Goal: Contribute content: Add original content to the website for others to see

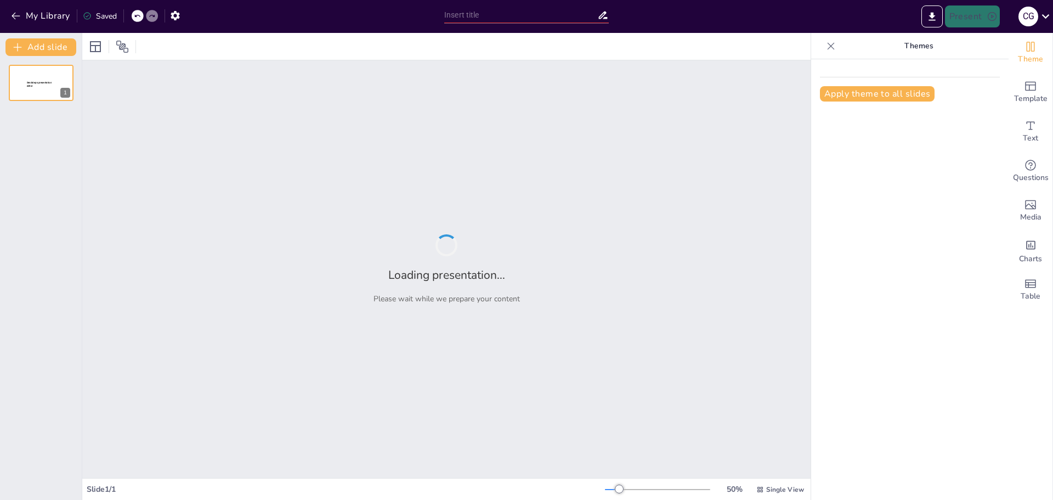
type input "Comprendiendo el Ciclo de un Proyecto: Fases Ilustradas y Detalladas"
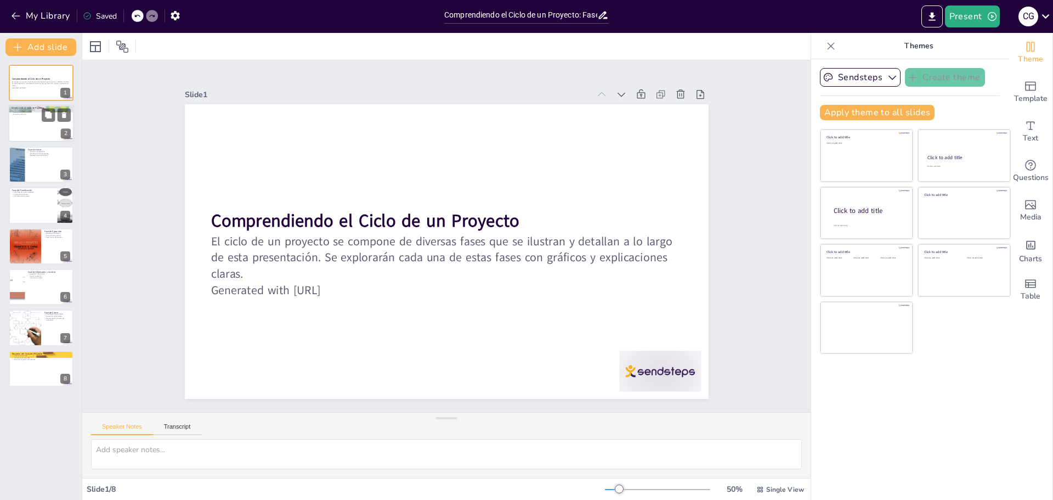
click at [43, 124] on div at bounding box center [41, 123] width 66 height 37
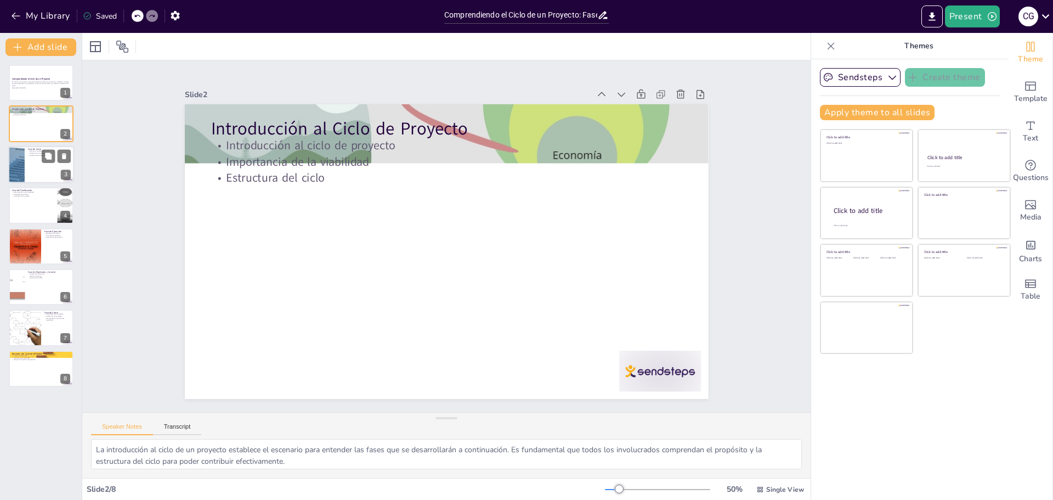
click at [39, 162] on div at bounding box center [41, 164] width 66 height 37
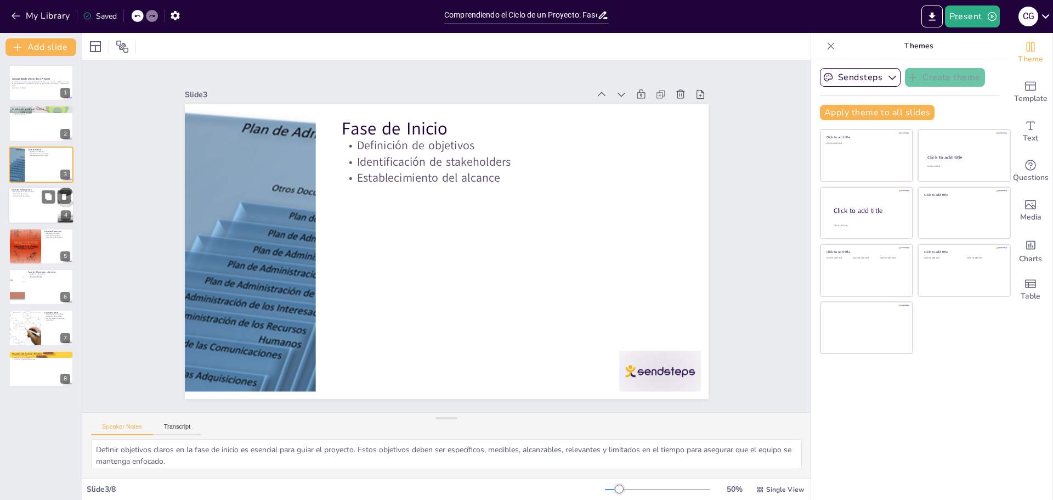
click at [24, 195] on p "Consideración de riesgos" at bounding box center [33, 196] width 43 height 2
type textarea "Desarrollar un plan detallado es crucial para el éxito del proyecto. Este plan …"
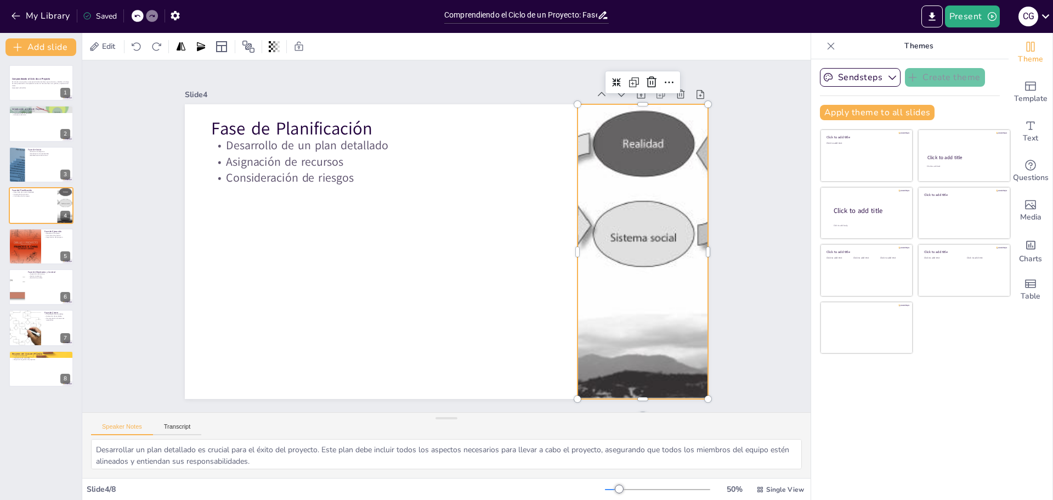
click at [607, 208] on div at bounding box center [635, 292] width 504 height 382
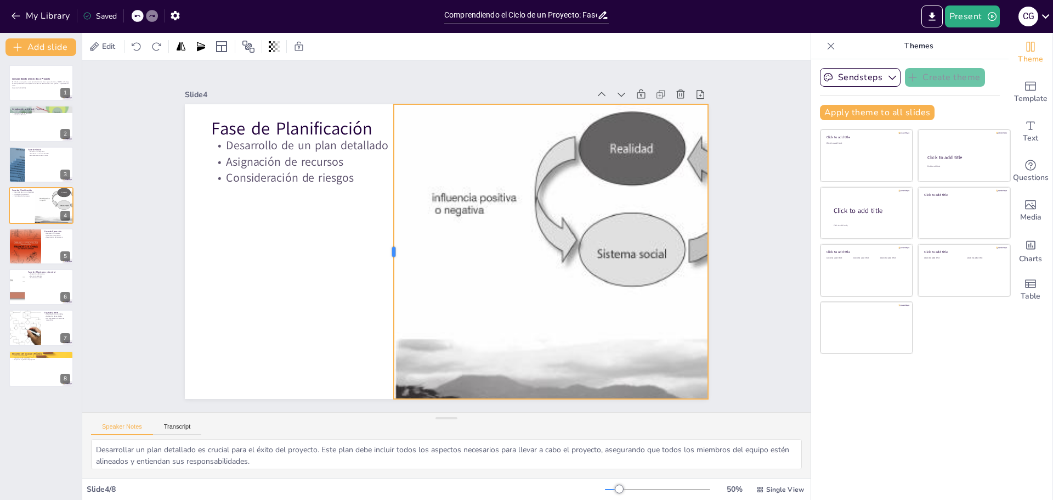
drag, startPoint x: 569, startPoint y: 248, endPoint x: 385, endPoint y: 244, distance: 183.8
click at [385, 244] on div at bounding box center [391, 215] width 180 height 244
click at [517, 251] on div at bounding box center [626, 288] width 507 height 378
click at [705, 251] on div at bounding box center [705, 307] width 70 height 290
click at [566, 234] on div at bounding box center [612, 324] width 554 height 461
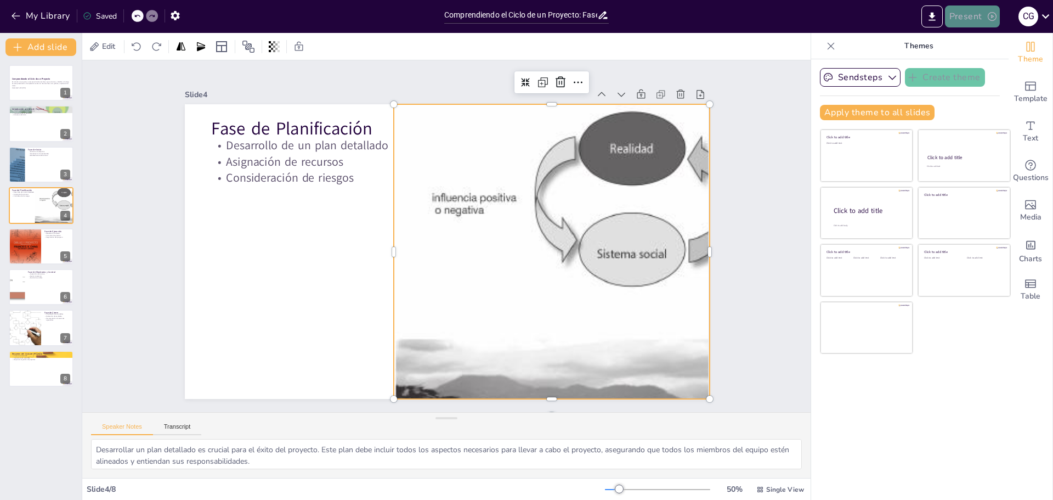
click at [967, 18] on button "Present" at bounding box center [972, 16] width 55 height 22
click at [962, 39] on font "Presentación de vista previa" at bounding box center [1001, 41] width 92 height 8
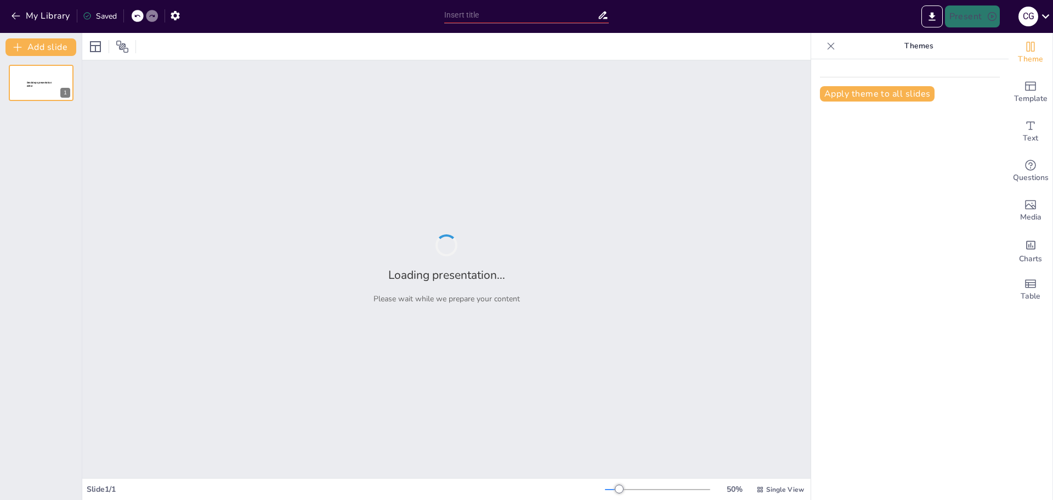
type input "Comprendiendo el Ciclo de un Proyecto: Fases Ilustradas y Detalladas"
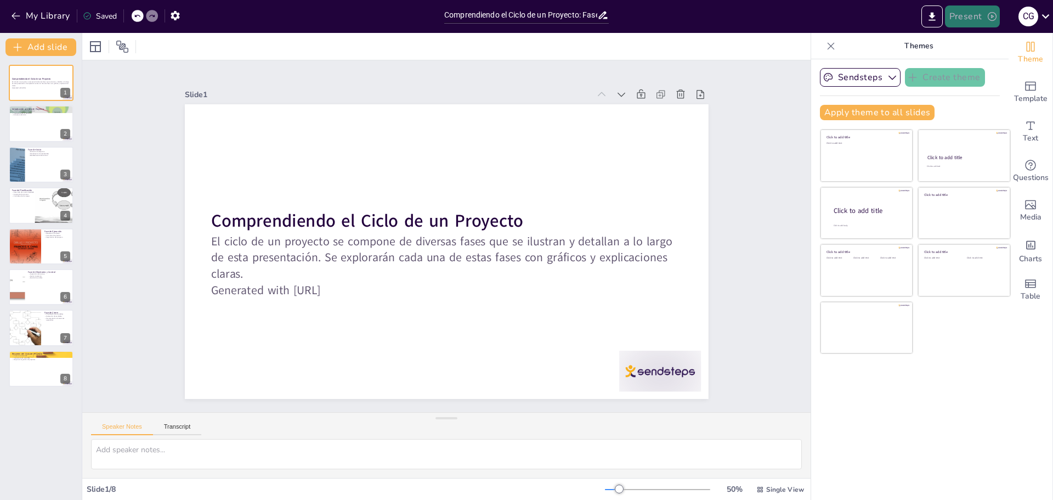
click at [970, 20] on button "Present" at bounding box center [972, 16] width 55 height 22
click at [967, 44] on font "Presentación de vista previa" at bounding box center [1001, 41] width 92 height 8
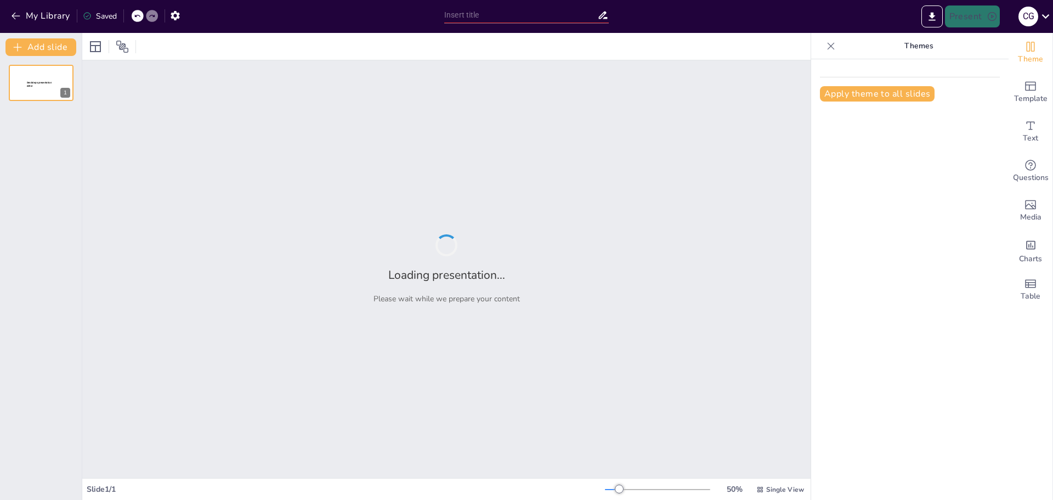
type input "Comprendiendo el Ciclo de un Proyecto: Fases Ilustradas y Detalladas"
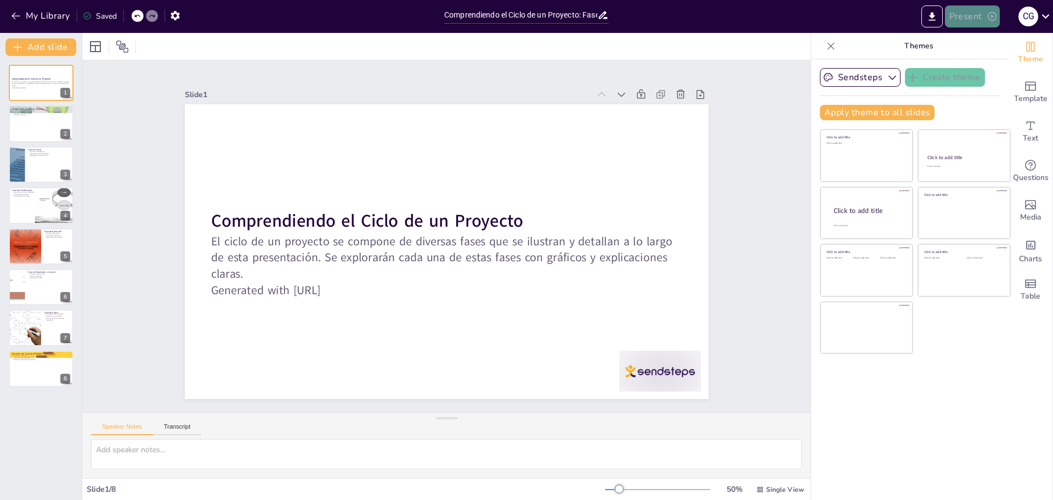
click at [975, 14] on button "Present" at bounding box center [972, 16] width 55 height 22
click at [970, 66] on font "Presentación del juego" at bounding box center [992, 68] width 75 height 8
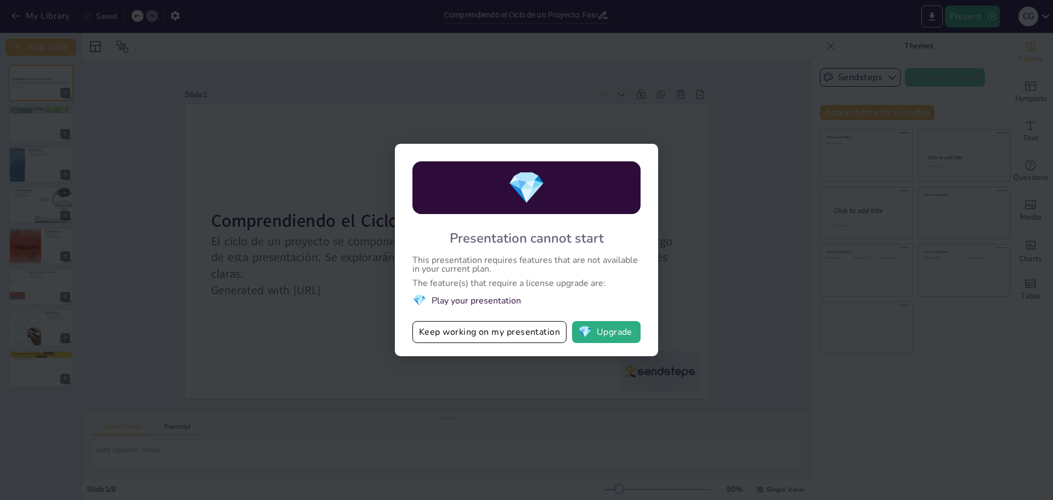
click at [640, 287] on div "💎 Presentation cannot start This presentation requires features that are not av…" at bounding box center [526, 250] width 263 height 212
click at [697, 273] on div "💎 Presentation cannot start This presentation requires features that are not av…" at bounding box center [526, 250] width 1053 height 500
click at [606, 324] on button "💎 Upgrade" at bounding box center [606, 332] width 69 height 22
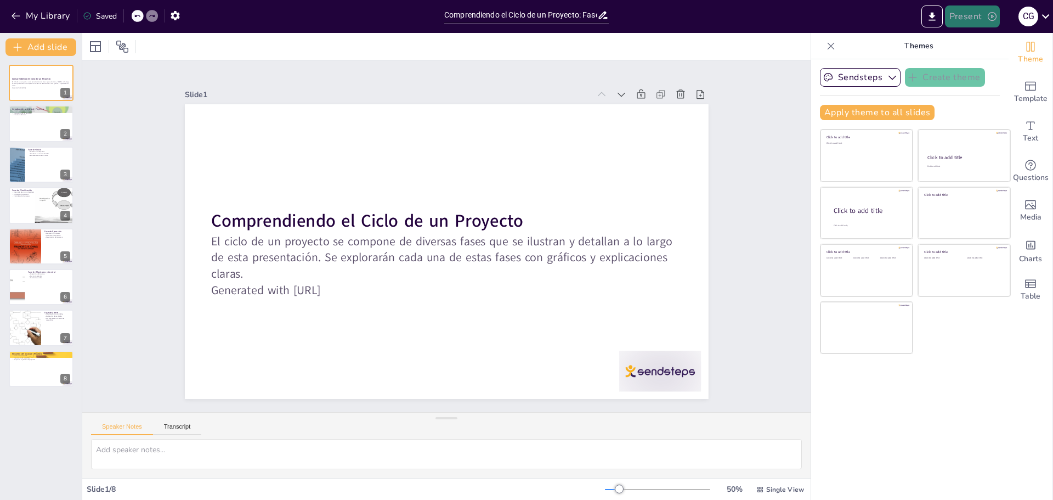
click at [966, 17] on button "Present" at bounding box center [972, 16] width 55 height 22
click at [963, 35] on li "Presentación de vista previa" at bounding box center [1000, 41] width 109 height 18
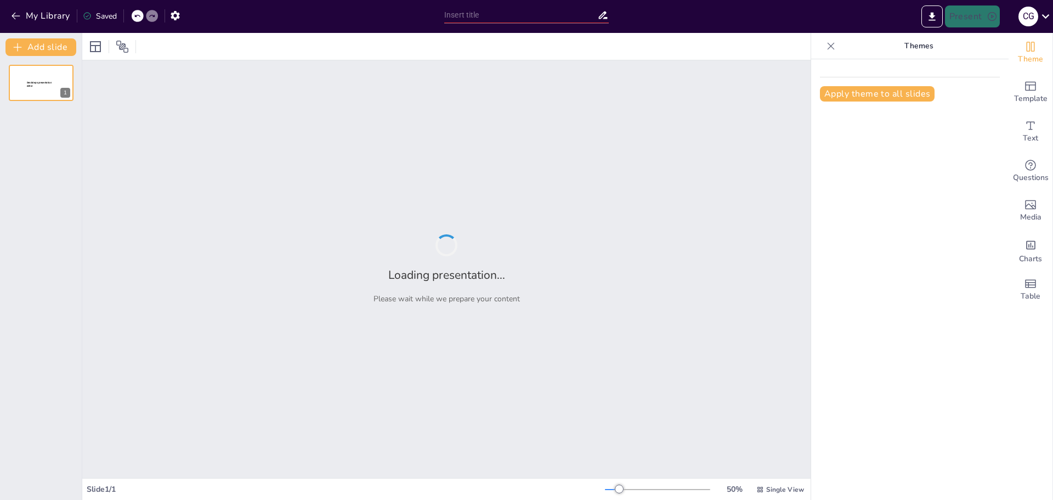
type input "Comprendiendo el Ciclo de un Proyecto: Fases Ilustradas y Detalladas"
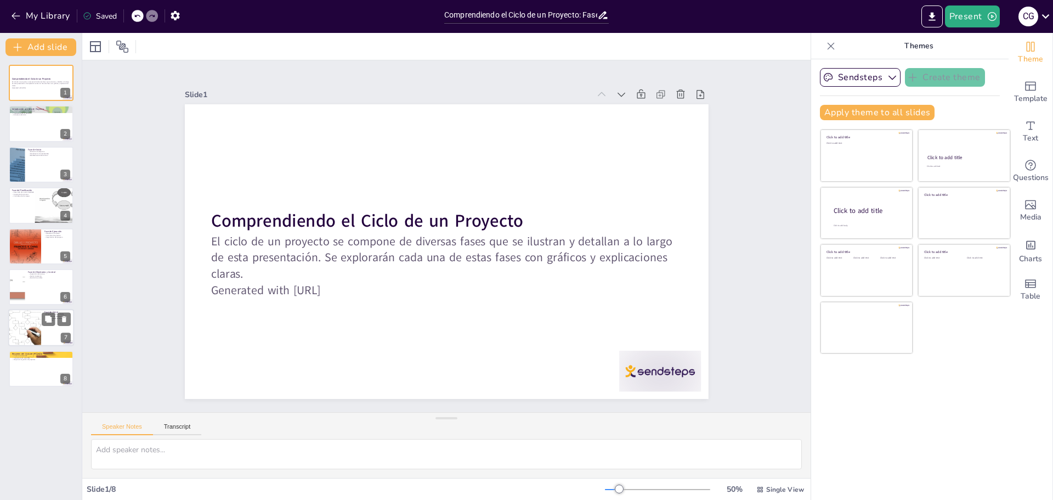
click at [47, 335] on div at bounding box center [41, 327] width 66 height 37
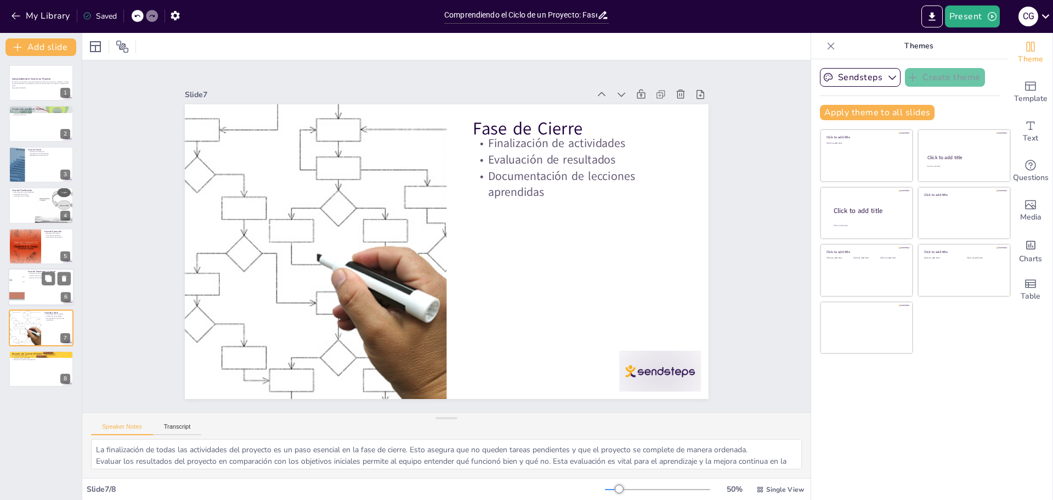
click at [26, 291] on div at bounding box center [41, 286] width 66 height 37
type textarea "La supervisión del avance es crucial para garantizar que el proyecto esté en el…"
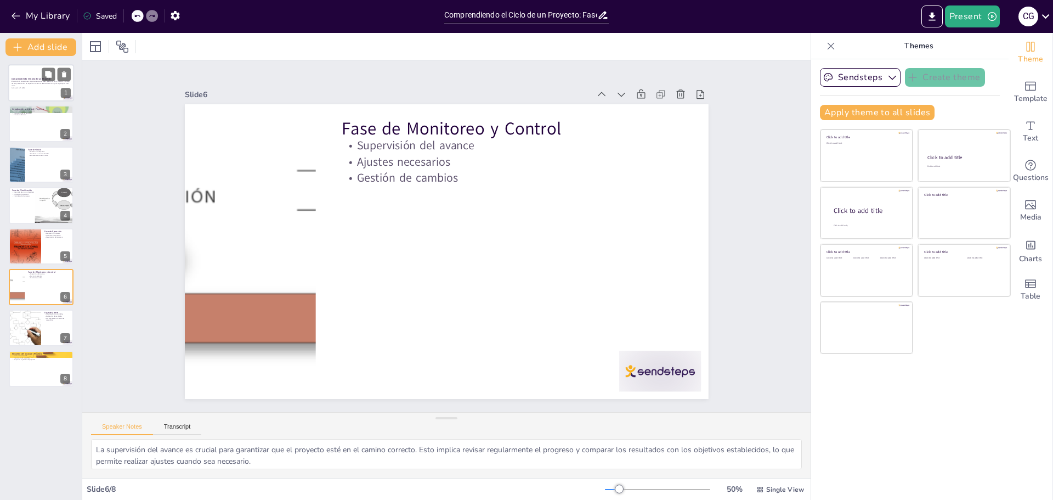
click at [41, 87] on p "Generated with [URL]" at bounding box center [41, 88] width 59 height 2
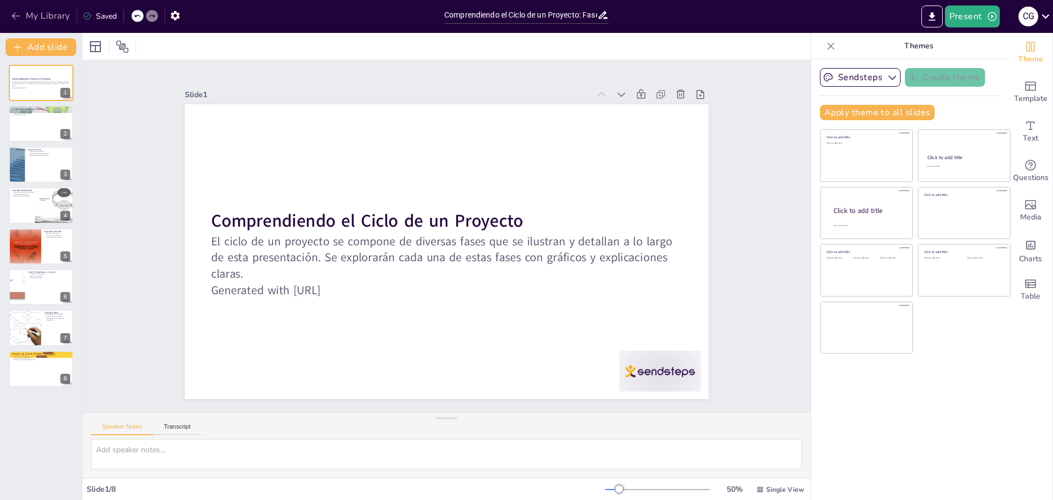
click at [13, 14] on icon "button" at bounding box center [15, 15] width 11 height 11
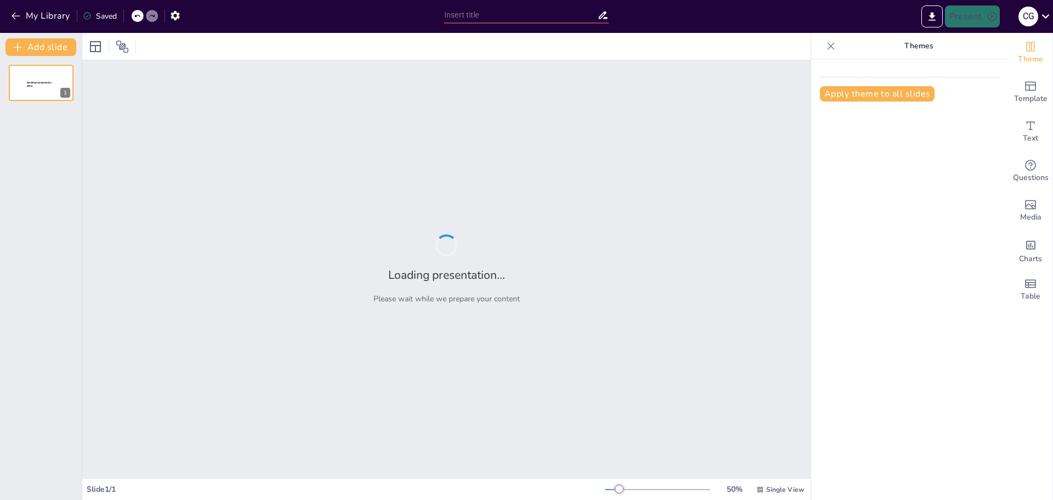
type input "Comprendiendo el Ciclo de un Proyecto: Fases Ilustradas y Detalladas"
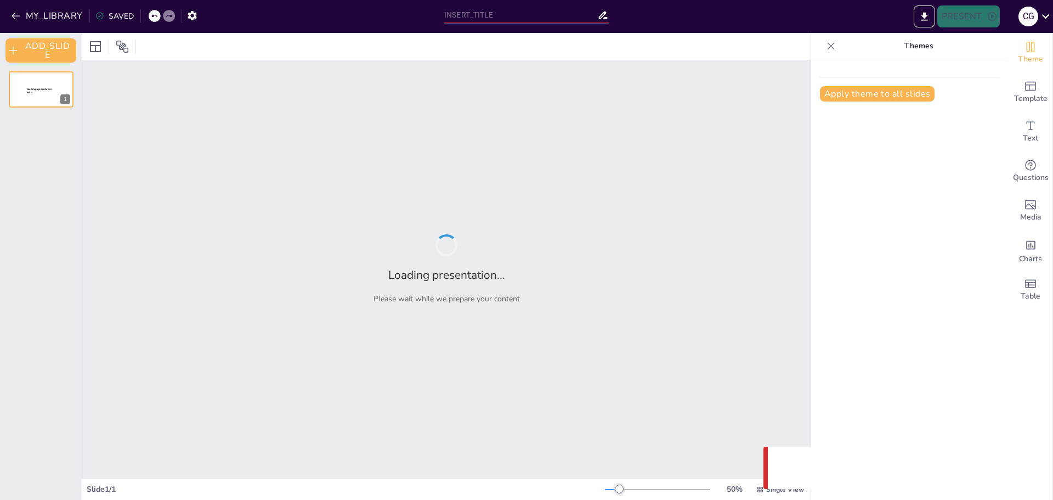
type input "Comprendiendo el Ciclo de un Proyecto: Fases Ilustradas y Detalladas"
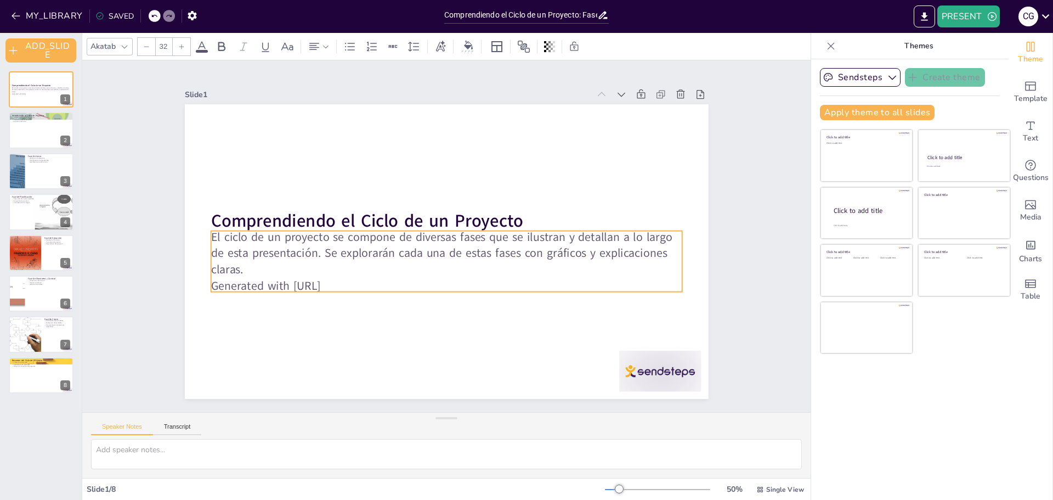
click at [385, 254] on p "El ciclo de un proyecto se compone de diversas fases que se ilustran y detallan…" at bounding box center [442, 252] width 471 height 145
click at [24, 369] on div at bounding box center [41, 375] width 66 height 37
type textarea "El ciclo de un proyecto es un proceso estructurado que proporciona un marco cla…"
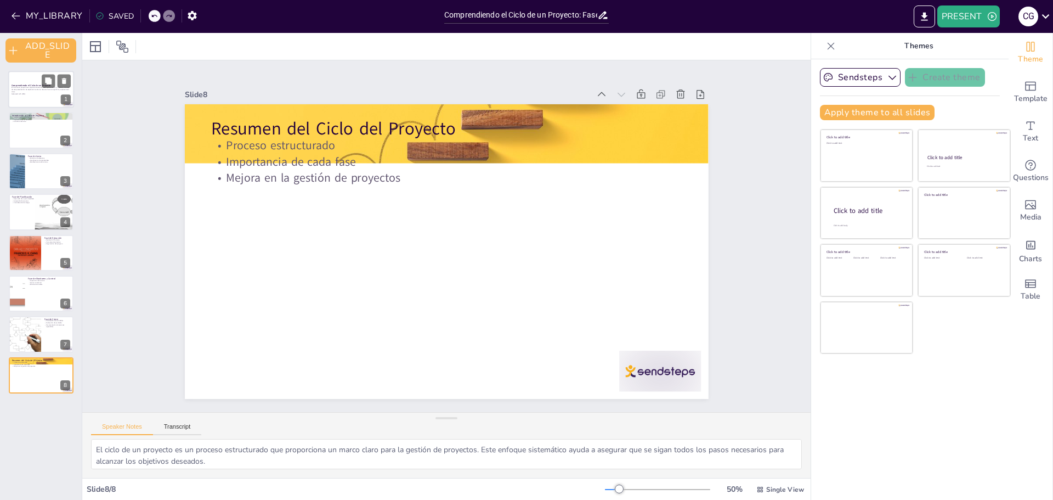
click at [20, 89] on p "El ciclo de un proyecto se compone de diversas fases que se ilustran y detallan…" at bounding box center [41, 90] width 59 height 6
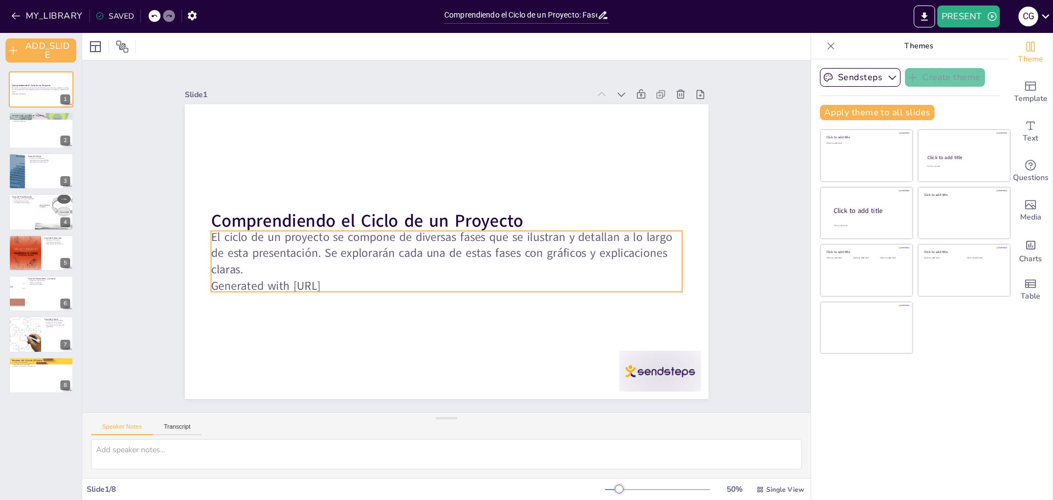
click at [361, 285] on p "Generated with [URL]" at bounding box center [441, 285] width 471 height 65
click at [361, 286] on p "Generated with [URL]" at bounding box center [441, 285] width 471 height 66
click at [358, 279] on p "Generated with [URL]" at bounding box center [446, 286] width 471 height 16
click at [358, 279] on p "Generated with [URL]" at bounding box center [441, 285] width 471 height 65
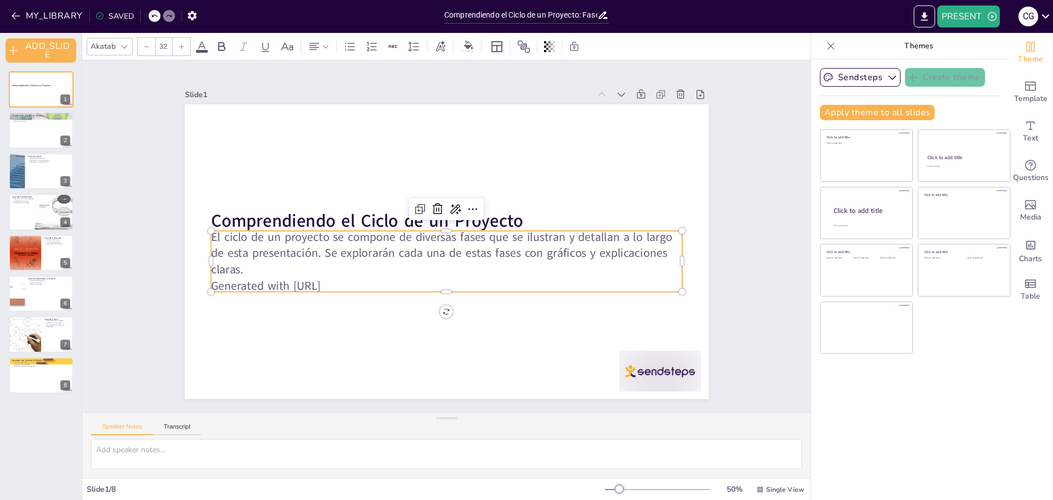
click at [358, 279] on p "Generated with [URL]" at bounding box center [446, 286] width 471 height 16
click at [358, 278] on p "Generated with [URL]" at bounding box center [441, 284] width 471 height 65
click at [431, 205] on icon at bounding box center [437, 208] width 13 height 13
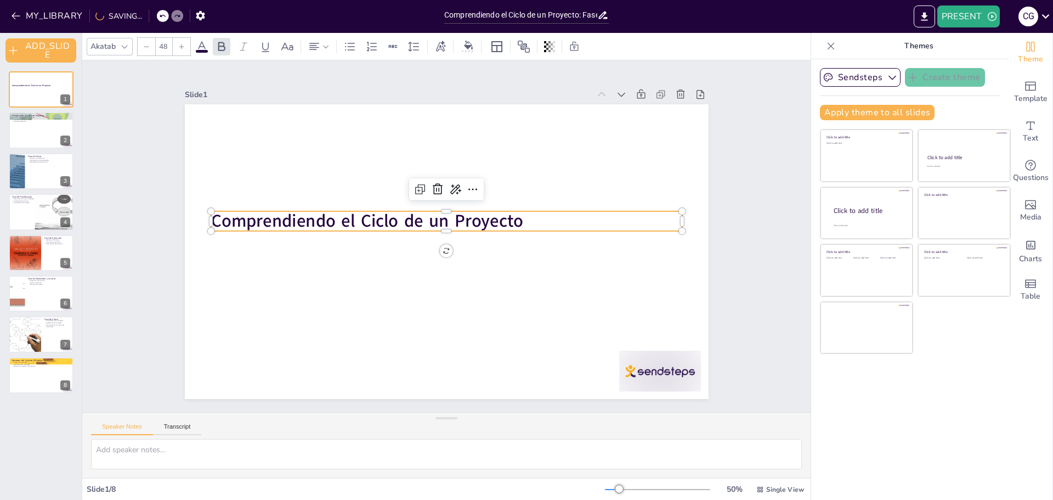
click at [527, 224] on p "Comprendiendo el Ciclo de un Proyecto" at bounding box center [446, 221] width 471 height 25
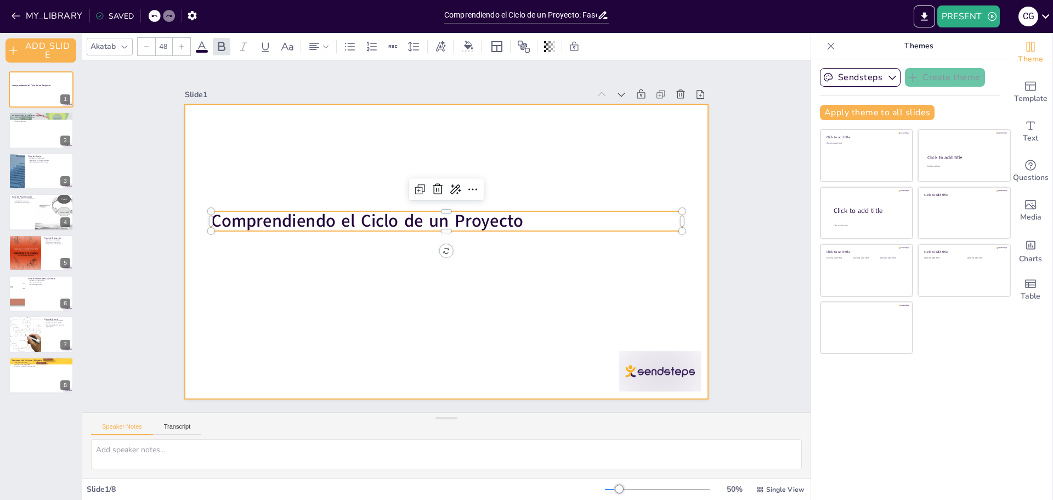
click at [539, 267] on div at bounding box center [445, 251] width 552 height 348
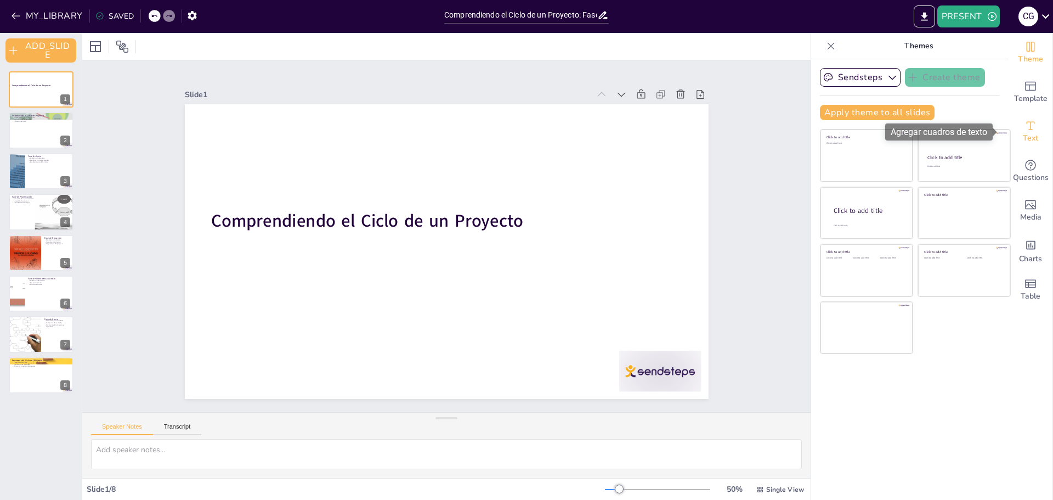
click at [1029, 137] on span "Text" at bounding box center [1030, 138] width 15 height 12
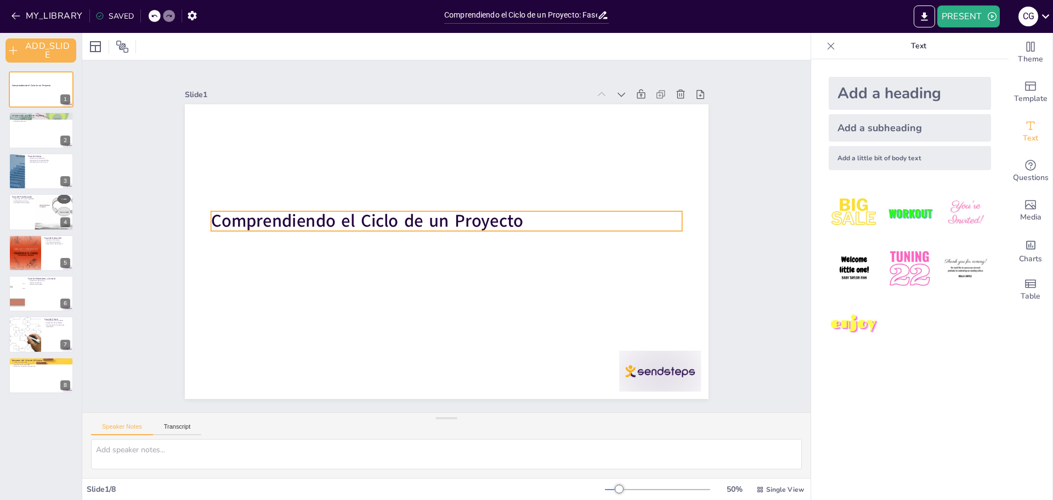
click at [511, 213] on strong "Comprendiendo el Ciclo de un Proyecto" at bounding box center [367, 221] width 312 height 24
click at [511, 218] on strong "Comprendiendo el Ciclo de un Proyecto" at bounding box center [391, 177] width 267 height 202
click at [474, 218] on p "Comprendiendo el Ciclo de un Proyecto" at bounding box center [461, 236] width 25 height 471
click at [519, 218] on p "Comprendiendo el Ciclo de un Proyecto" at bounding box center [446, 221] width 471 height 25
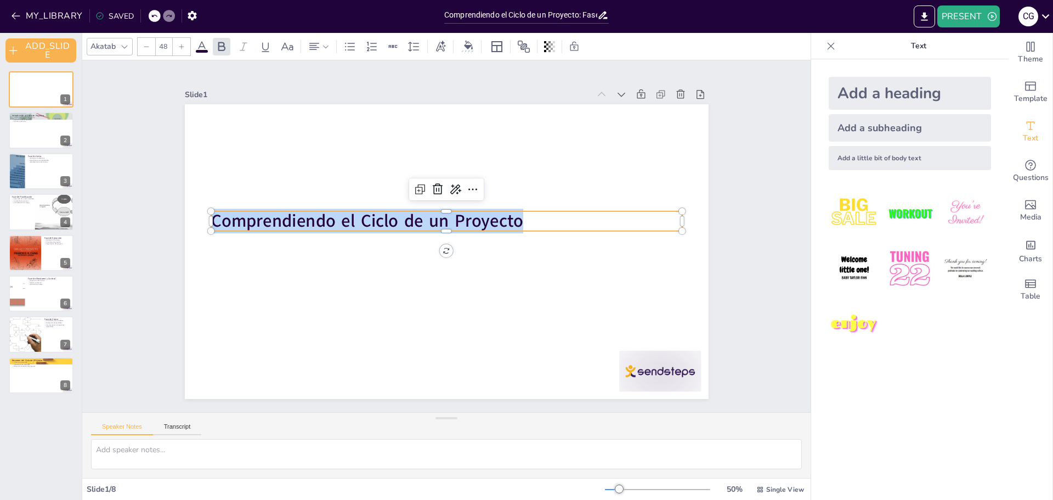
click at [519, 218] on p "Comprendiendo el Ciclo de un Proyecto" at bounding box center [447, 221] width 471 height 74
click at [844, 271] on img at bounding box center [854, 268] width 51 height 51
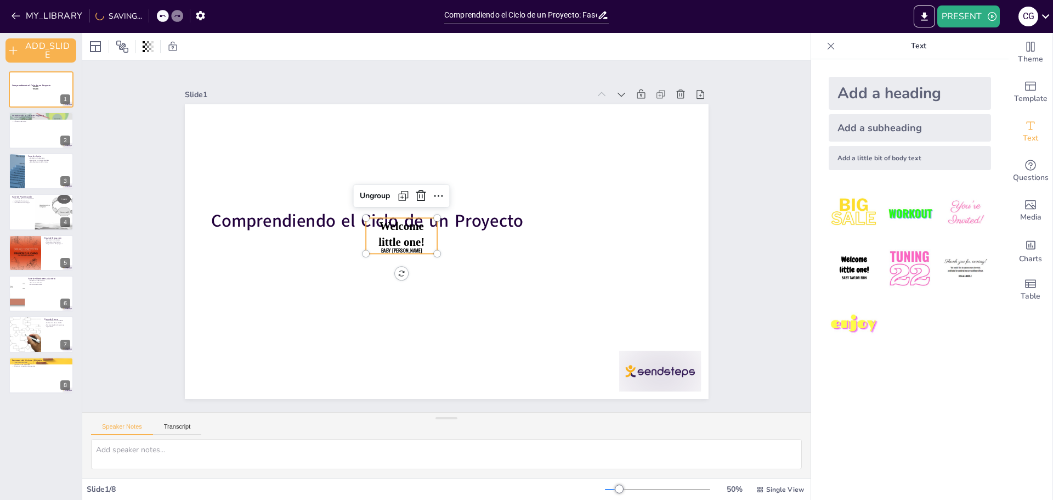
click at [399, 233] on p "Welcome little one!" at bounding box center [401, 234] width 50 height 32
click at [420, 250] on p "Baby [PERSON_NAME]" at bounding box center [401, 248] width 72 height 14
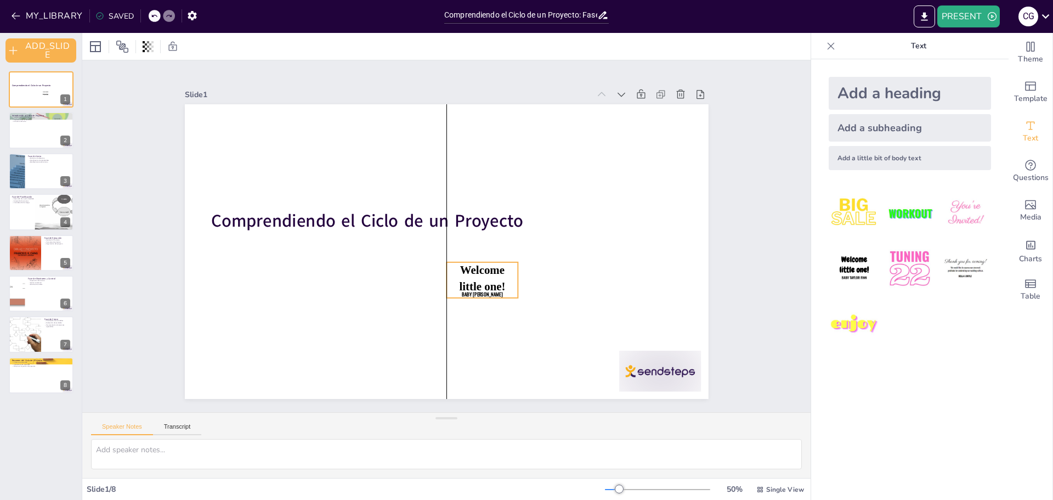
drag, startPoint x: 423, startPoint y: 238, endPoint x: 504, endPoint y: 279, distance: 91.0
click at [504, 279] on div "Welcome little one! Baby [PERSON_NAME]" at bounding box center [482, 280] width 71 height 36
click at [488, 284] on span "Welcome little one!" at bounding box center [482, 278] width 46 height 29
click at [488, 284] on span "Welcome little one!" at bounding box center [477, 281] width 48 height 33
click at [489, 284] on span "Welcome little one!" at bounding box center [477, 281] width 48 height 33
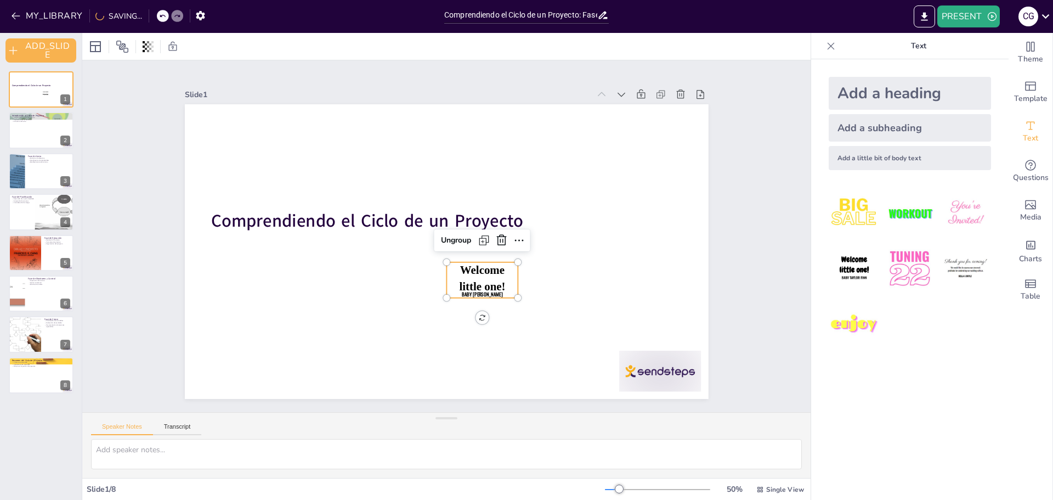
click at [488, 285] on span "Welcome little one!" at bounding box center [477, 281] width 48 height 33
click at [488, 285] on span "Welcome little one!" at bounding box center [482, 278] width 46 height 29
click at [471, 284] on span "Welcome little one!" at bounding box center [445, 292] width 53 height 52
click at [490, 284] on span "Welcome little one!" at bounding box center [477, 281] width 48 height 33
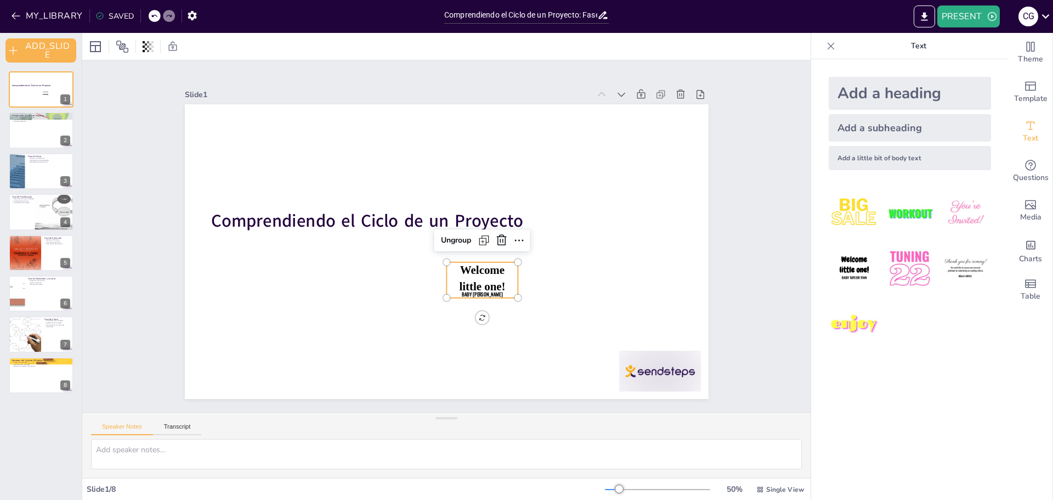
click at [483, 284] on span "Welcome little one!" at bounding box center [457, 290] width 54 height 47
click at [490, 284] on span "Welcome little one!" at bounding box center [477, 281] width 48 height 33
click at [870, 156] on div "Add a little bit of body text" at bounding box center [910, 158] width 162 height 24
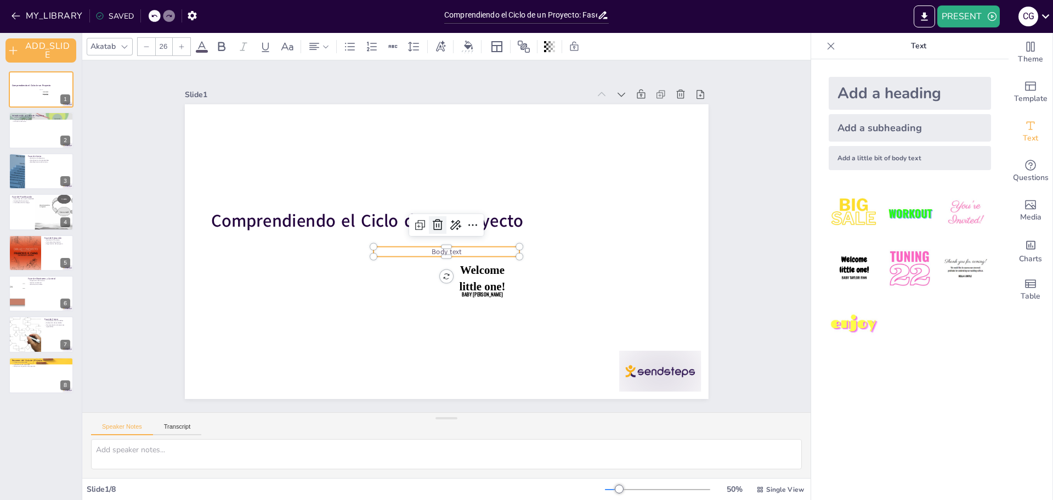
click at [431, 221] on icon at bounding box center [437, 224] width 13 height 13
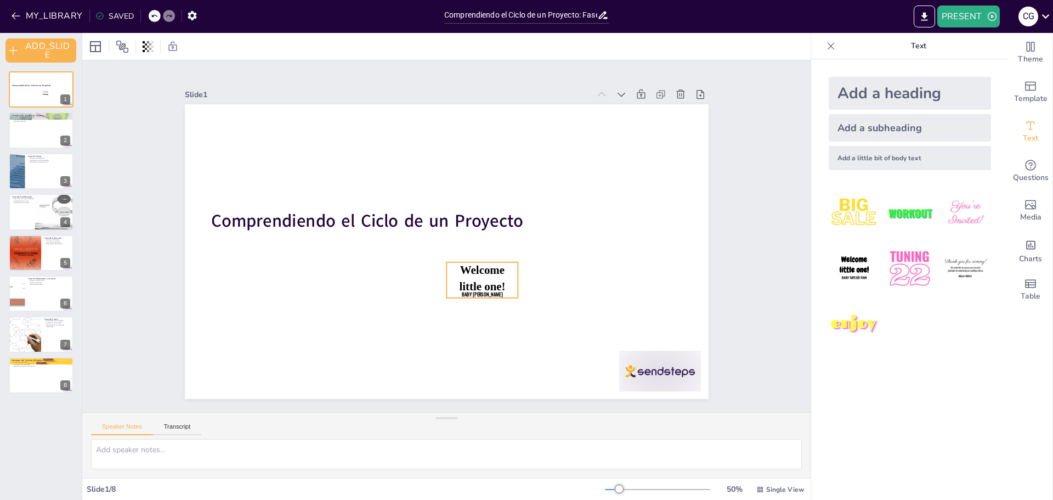
click at [485, 283] on span "Welcome little one!" at bounding box center [482, 278] width 46 height 29
click at [485, 283] on span "Welcome little one!" at bounding box center [477, 281] width 48 height 33
click at [489, 292] on icon at bounding box center [480, 301] width 18 height 18
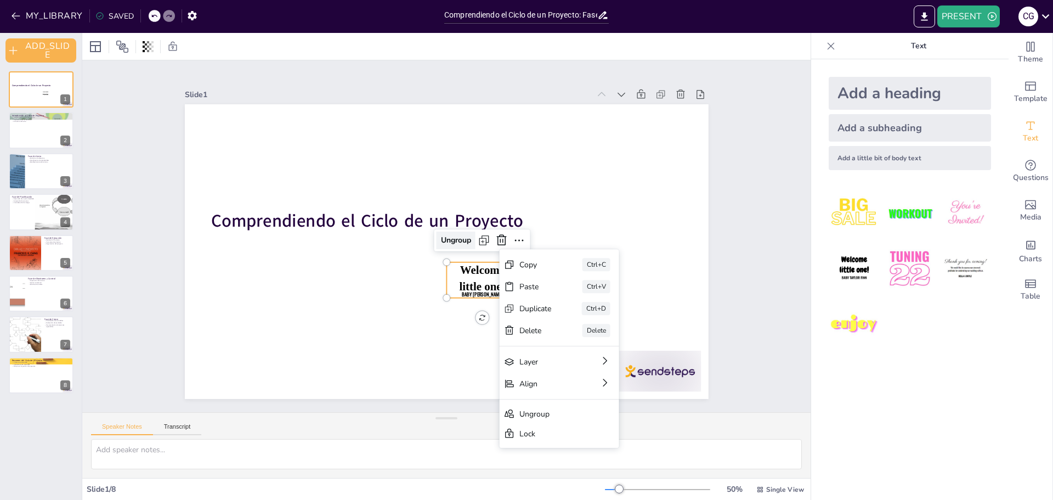
click at [453, 236] on div "Ungroup" at bounding box center [456, 241] width 39 height 18
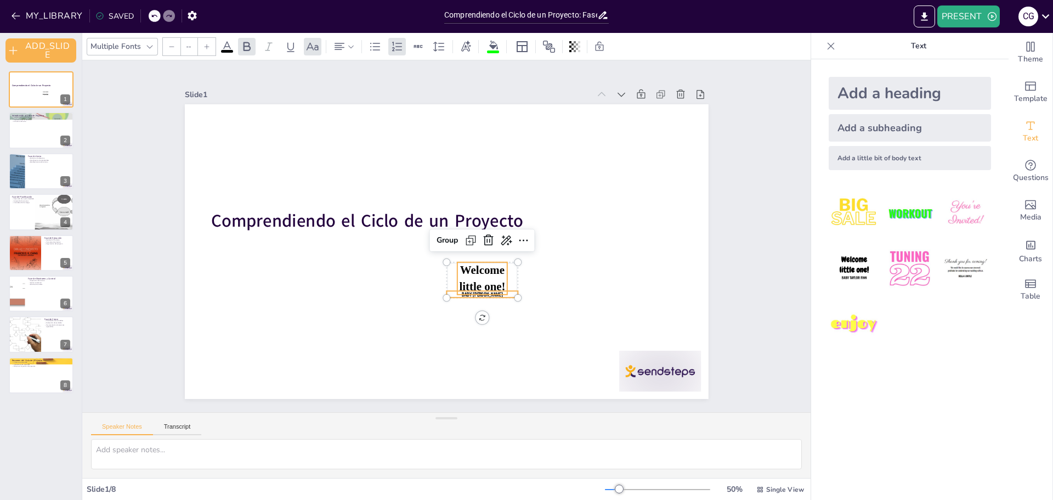
click at [467, 278] on span "Welcome little one!" at bounding box center [457, 290] width 54 height 47
type input "42"
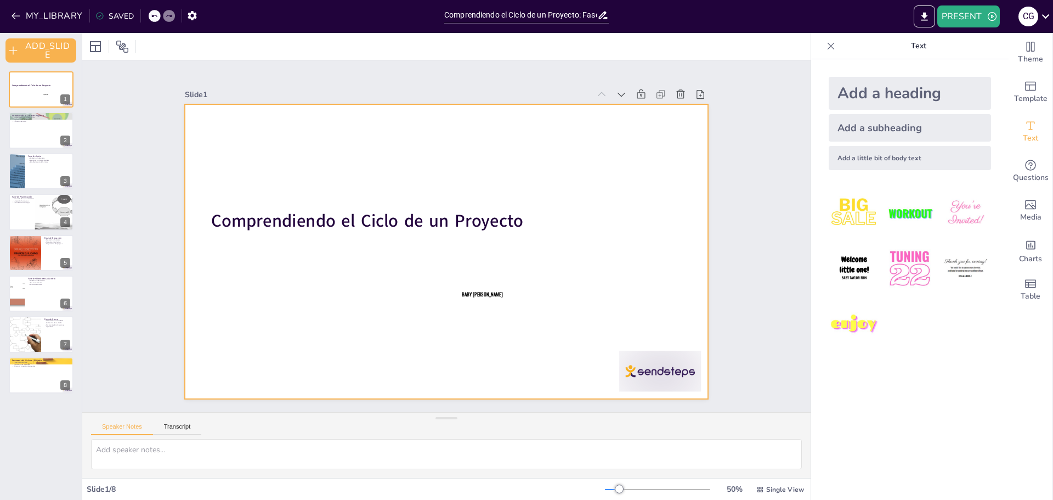
click at [468, 295] on div at bounding box center [445, 251] width 552 height 348
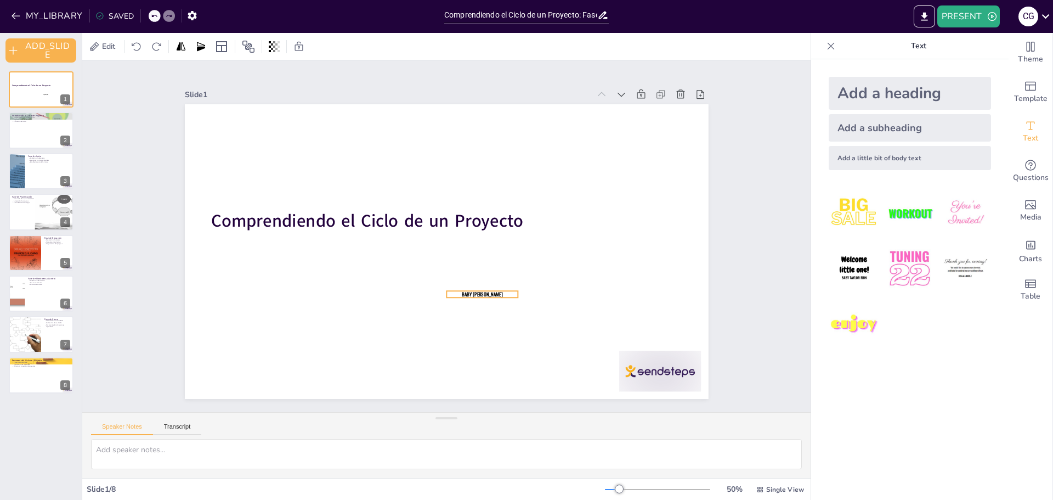
click at [473, 291] on span "Baby [PERSON_NAME]" at bounding box center [482, 294] width 41 height 7
click at [468, 269] on icon at bounding box center [469, 271] width 14 height 14
click at [851, 272] on img at bounding box center [854, 268] width 51 height 51
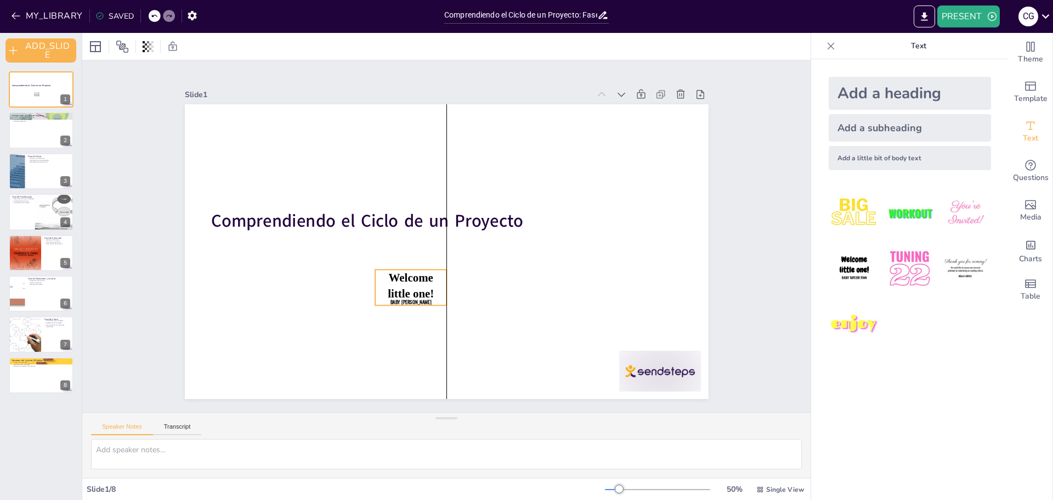
drag, startPoint x: 424, startPoint y: 249, endPoint x: 434, endPoint y: 300, distance: 52.6
click at [434, 300] on p "Baby [PERSON_NAME]" at bounding box center [404, 298] width 72 height 14
click at [410, 263] on span "Welcome little one!" at bounding box center [385, 236] width 50 height 53
click at [409, 239] on icon at bounding box center [412, 242] width 7 height 7
click at [390, 241] on div "Ungroup" at bounding box center [387, 250] width 39 height 18
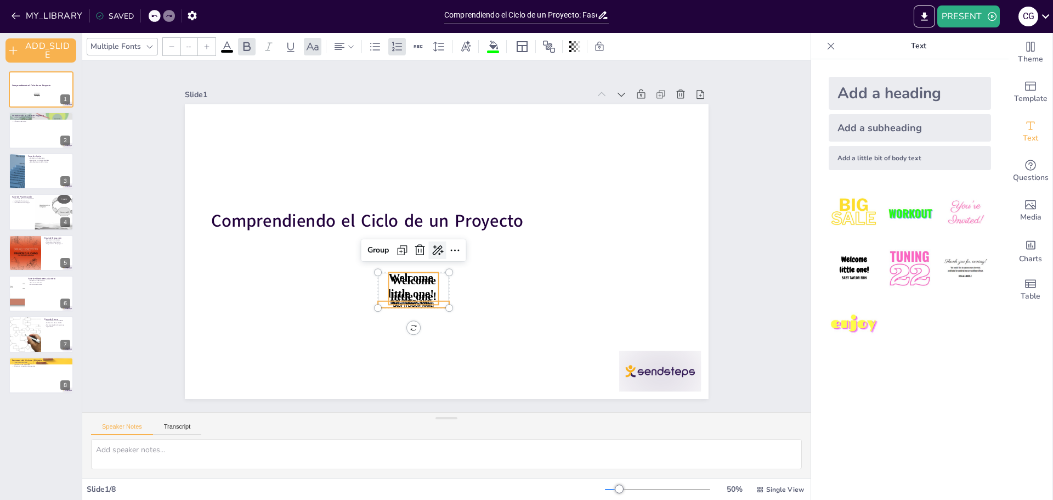
click at [429, 246] on icon at bounding box center [436, 249] width 14 height 14
click at [412, 244] on icon at bounding box center [417, 235] width 18 height 18
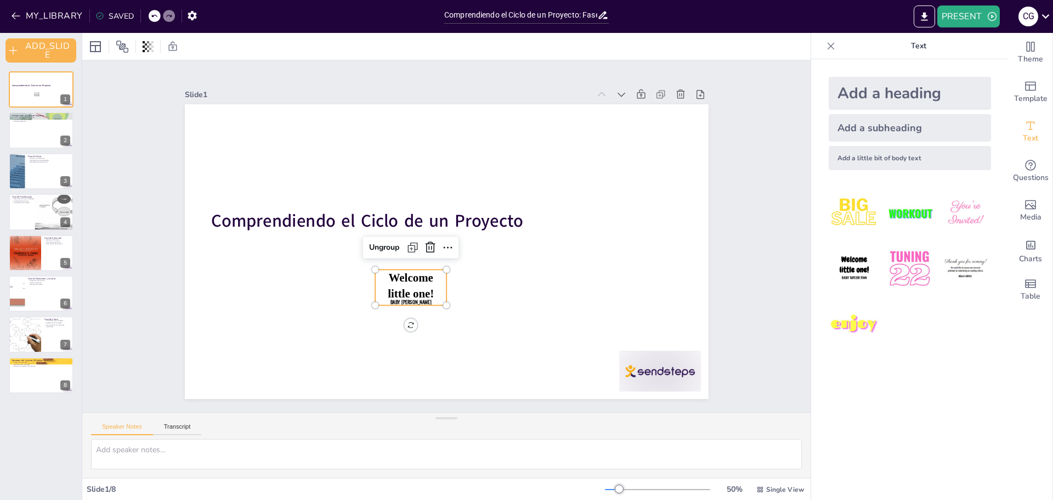
click at [411, 276] on span "Welcome little one!" at bounding box center [391, 261] width 54 height 47
click at [422, 241] on icon at bounding box center [429, 246] width 14 height 14
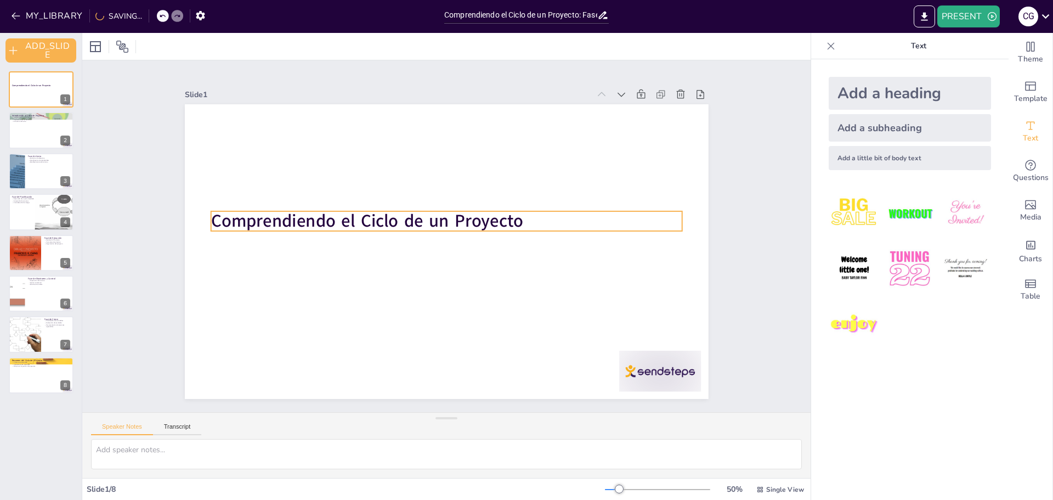
click at [435, 223] on strong "Comprendiendo el Ciclo de un Proyecto" at bounding box center [367, 221] width 312 height 24
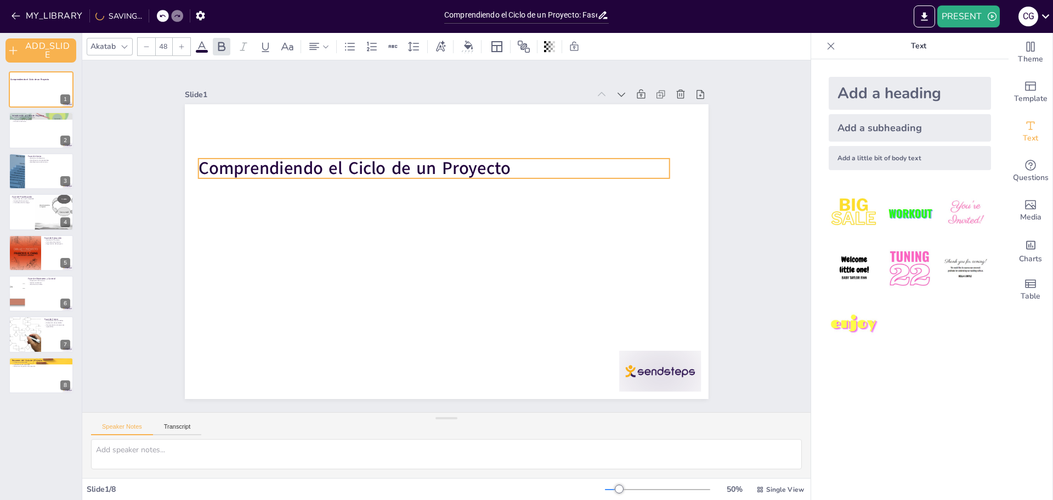
drag, startPoint x: 297, startPoint y: 208, endPoint x: 284, endPoint y: 155, distance: 54.2
click at [284, 156] on strong "Comprendiendo el Ciclo de un Proyecto" at bounding box center [354, 168] width 312 height 24
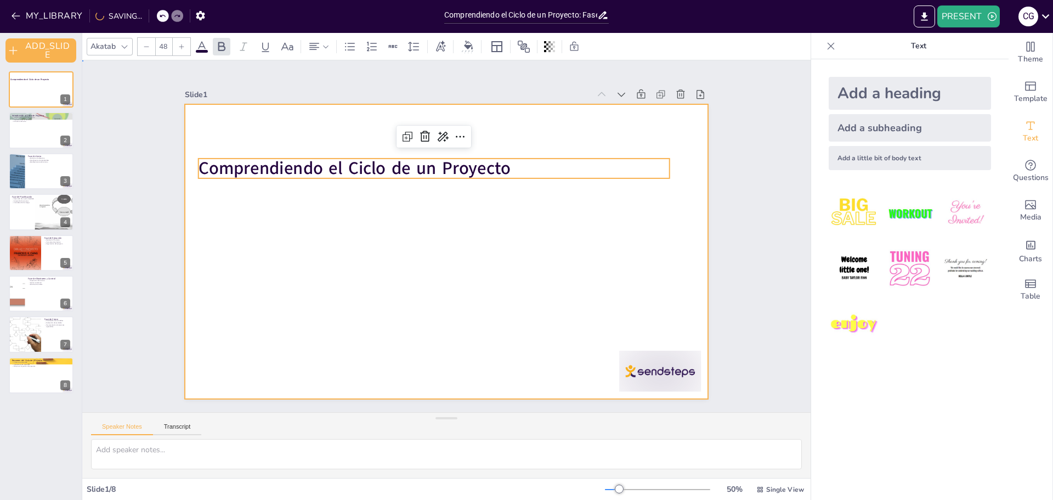
click at [307, 213] on div at bounding box center [438, 249] width 601 height 517
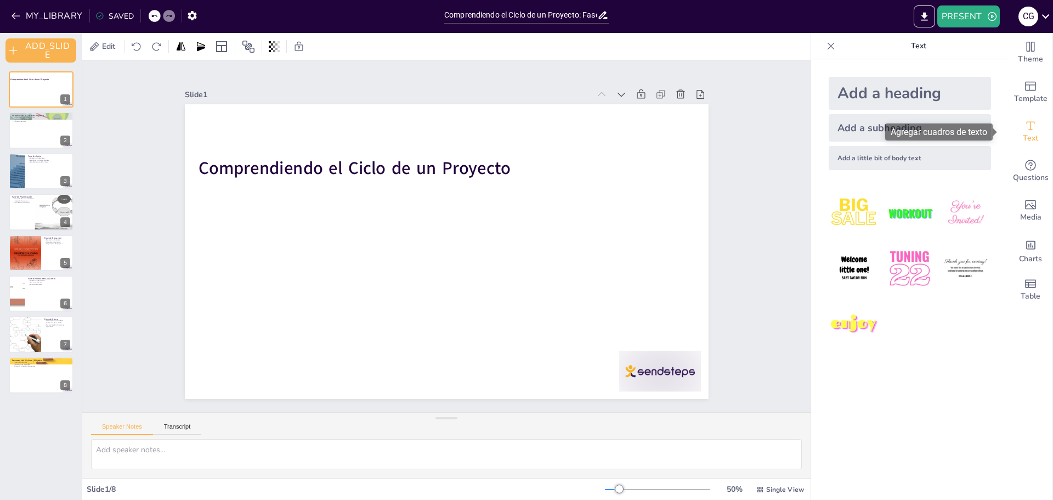
click at [1024, 125] on icon "Add text boxes" at bounding box center [1030, 125] width 13 height 13
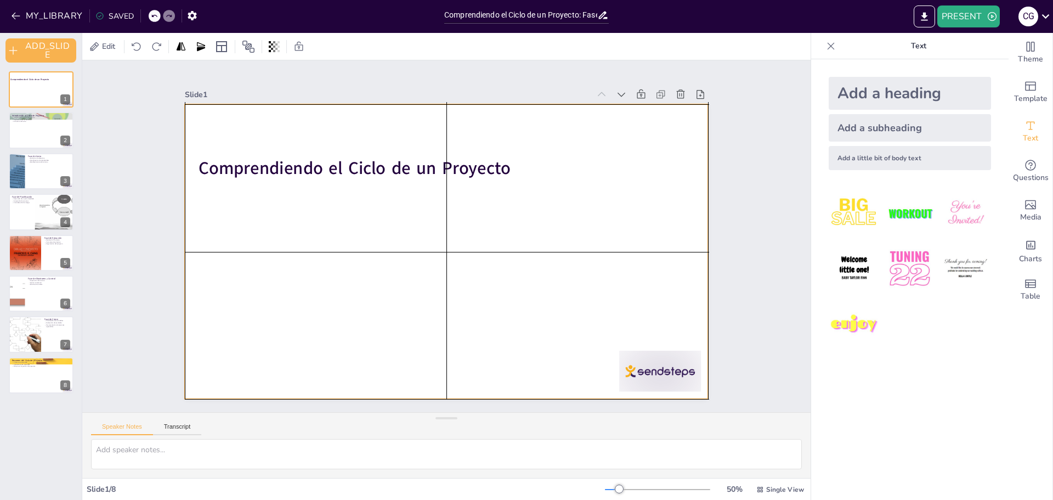
click at [226, 199] on div at bounding box center [432, 242] width 482 height 599
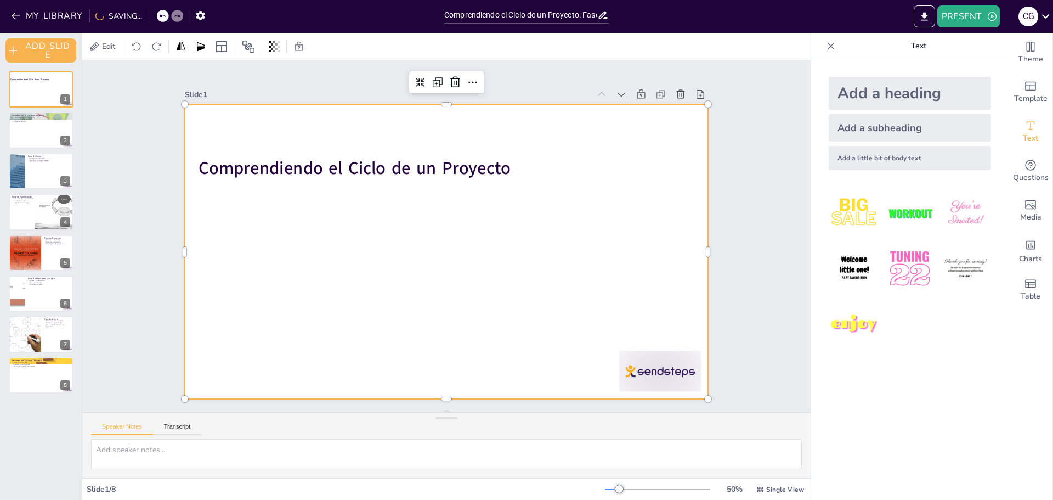
click at [214, 199] on div at bounding box center [447, 251] width 524 height 295
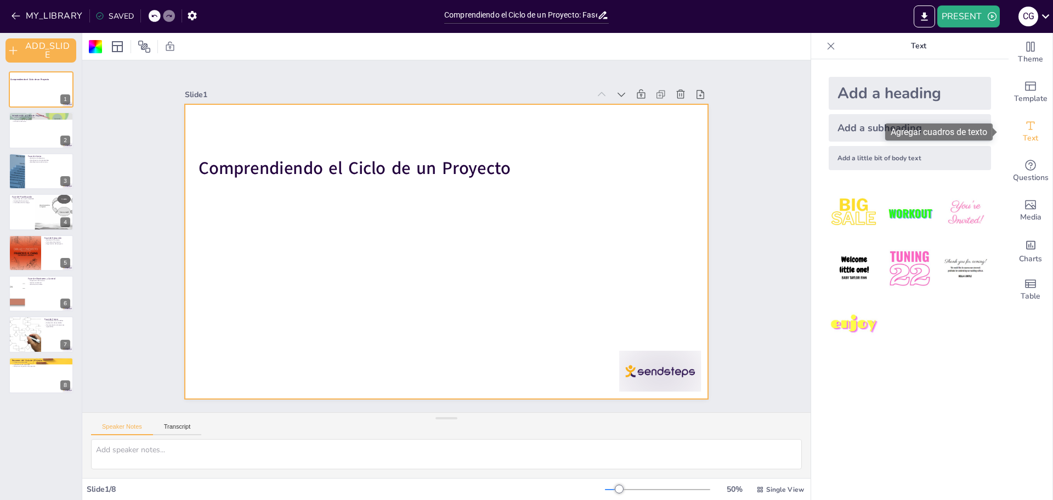
click at [1023, 137] on span "Text" at bounding box center [1030, 138] width 15 height 12
drag, startPoint x: 1019, startPoint y: 137, endPoint x: 976, endPoint y: 144, distance: 42.8
click at [976, 144] on div "Theme Template Text Questions Media Charts Table Text Add a heading Add a subhe…" at bounding box center [932, 266] width 242 height 467
click at [1009, 132] on div "Text" at bounding box center [1031, 131] width 44 height 39
click at [980, 133] on font "Agregar cuadros de texto" at bounding box center [939, 132] width 97 height 10
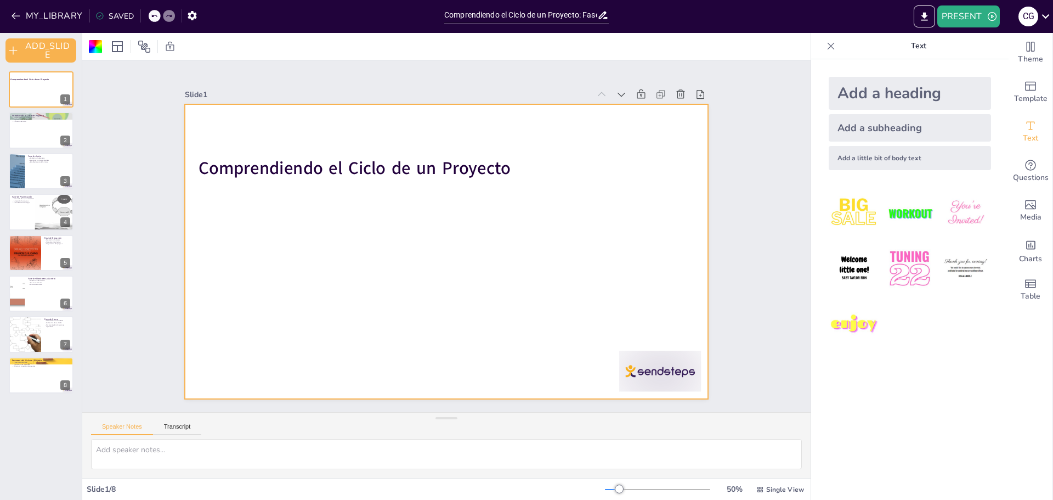
click at [289, 214] on div at bounding box center [445, 251] width 552 height 348
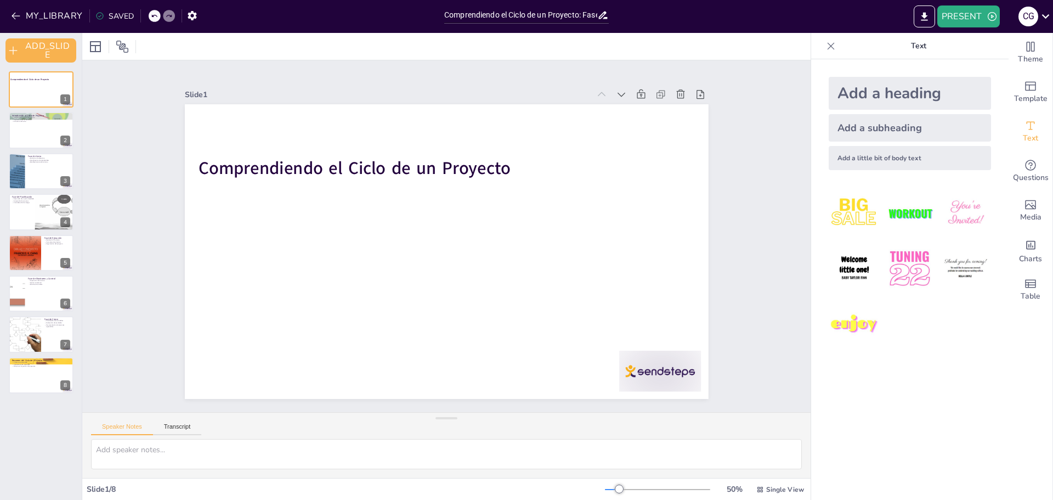
click at [289, 214] on div at bounding box center [447, 251] width 524 height 295
click at [289, 214] on div at bounding box center [445, 251] width 552 height 348
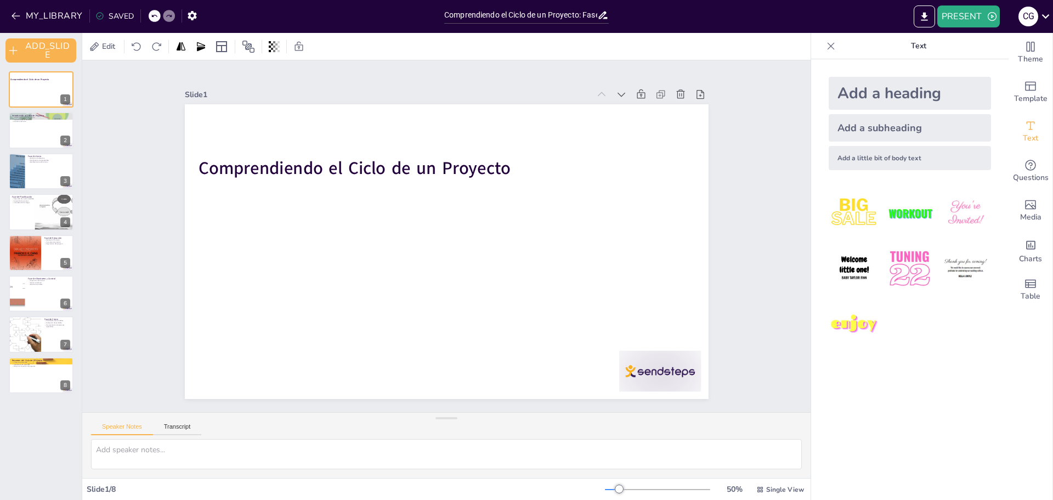
click at [289, 214] on div at bounding box center [447, 251] width 524 height 295
click at [1021, 118] on div "Text" at bounding box center [1031, 131] width 44 height 39
click at [1024, 128] on icon "Add text boxes" at bounding box center [1030, 125] width 13 height 13
click at [829, 124] on div "Add a subheading" at bounding box center [910, 127] width 162 height 27
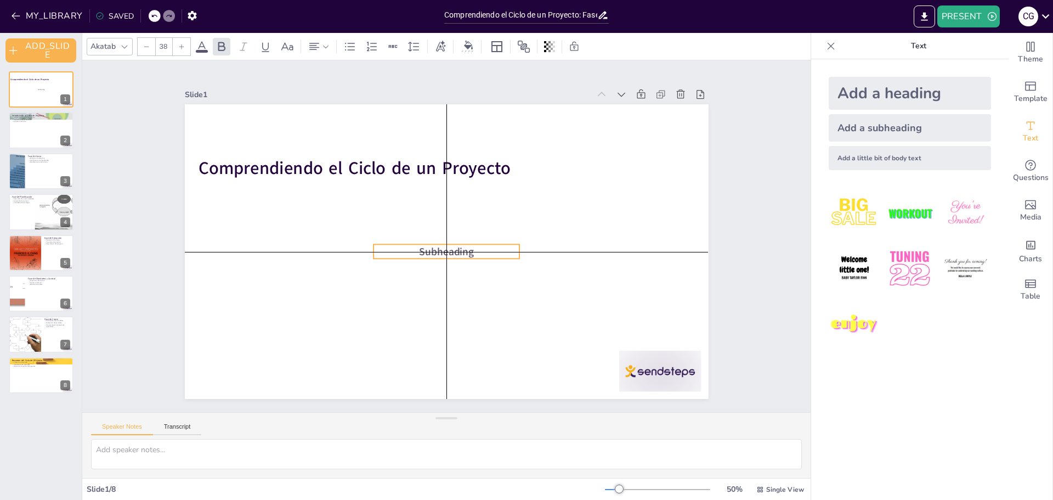
click at [474, 245] on p "Subheading" at bounding box center [434, 244] width 86 height 134
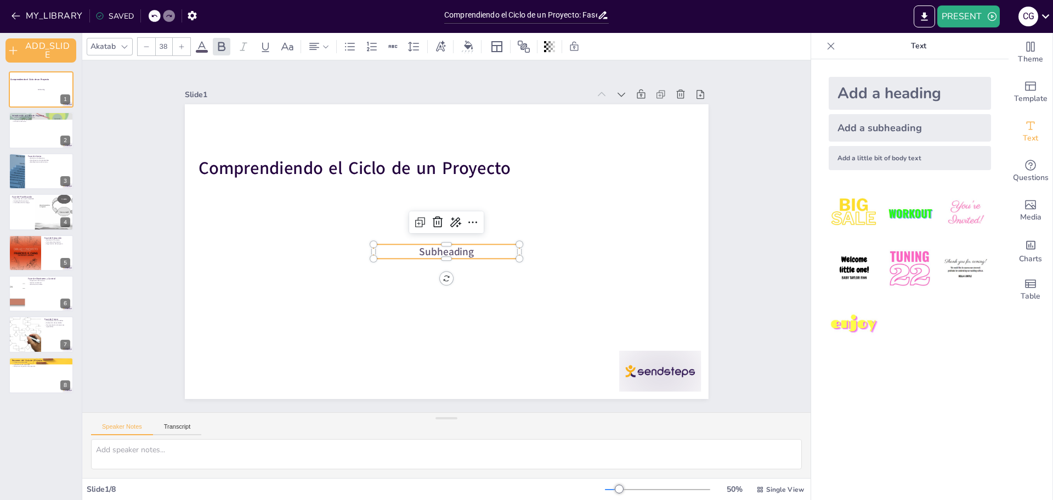
click at [474, 245] on p "Subheading" at bounding box center [447, 251] width 146 height 14
click at [471, 249] on p "Subheading" at bounding box center [447, 251] width 146 height 14
drag, startPoint x: 474, startPoint y: 245, endPoint x: 399, endPoint y: 249, distance: 74.7
click at [399, 249] on p "Subheading" at bounding box center [447, 251] width 146 height 14
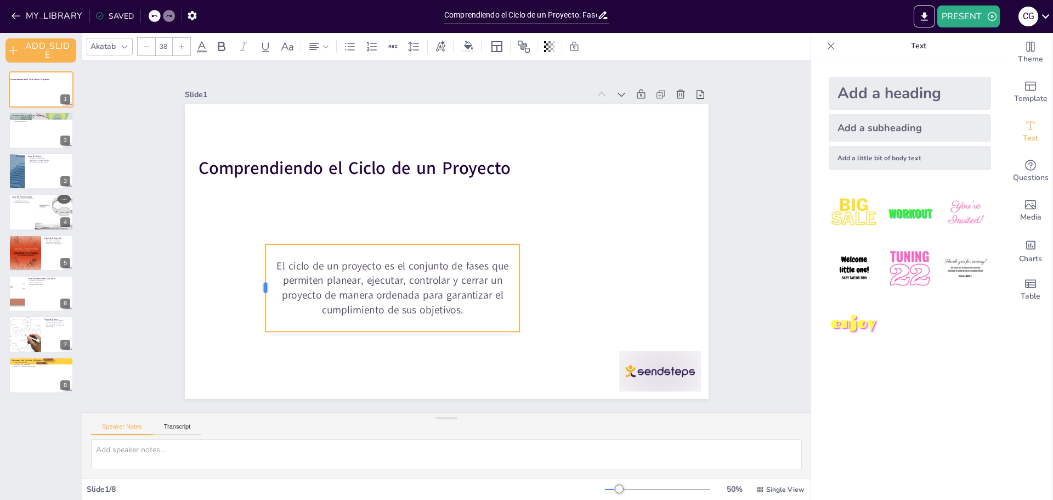
drag, startPoint x: 363, startPoint y: 286, endPoint x: 255, endPoint y: 267, distance: 109.8
click at [255, 267] on div at bounding box center [254, 248] width 27 height 87
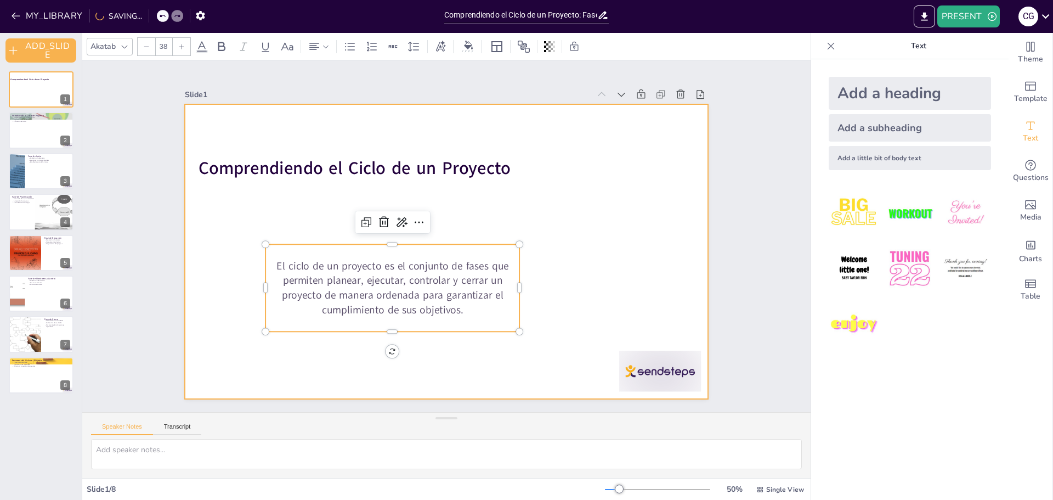
drag, startPoint x: 366, startPoint y: 242, endPoint x: 307, endPoint y: 222, distance: 62.5
click at [301, 200] on div "Comprendiendo el Ciclo de un Proyecto El ciclo de un proyecto es el conjunto de…" at bounding box center [443, 251] width 573 height 397
drag, startPoint x: 335, startPoint y: 252, endPoint x: 303, endPoint y: 242, distance: 33.3
click at [281, 219] on div "Comprendiendo el Ciclo de un Proyecto El ciclo de un proyecto es el conjunto de…" at bounding box center [447, 251] width 524 height 295
drag, startPoint x: 304, startPoint y: 240, endPoint x: 275, endPoint y: 224, distance: 32.7
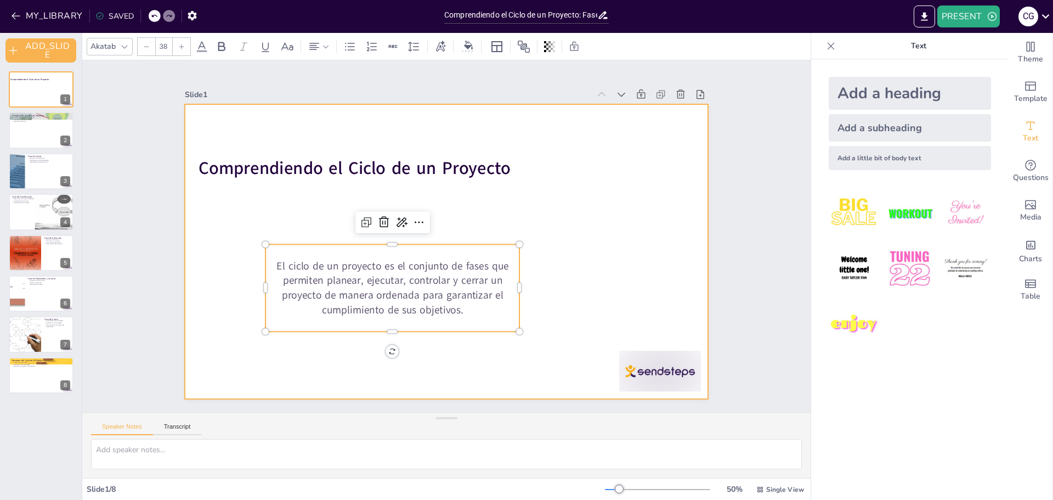
click at [273, 222] on div "Comprendiendo el Ciclo de un Proyecto El ciclo de un proyecto es el conjunto de…" at bounding box center [444, 251] width 551 height 347
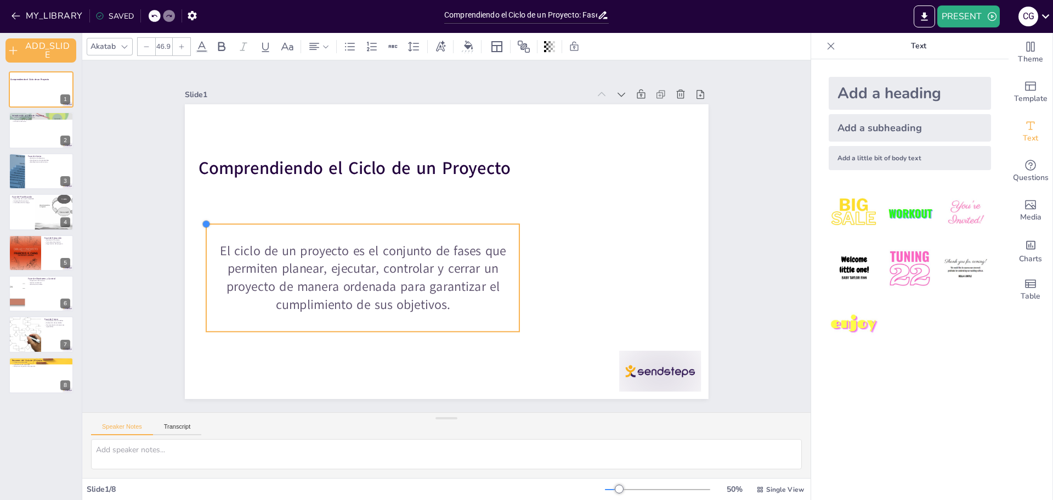
drag, startPoint x: 254, startPoint y: 240, endPoint x: 331, endPoint y: 240, distance: 76.8
click at [278, 220] on div "Comprendiendo el Ciclo de un Proyecto El ciclo de un proyecto es el conjunto de…" at bounding box center [444, 251] width 551 height 348
type input "46.6"
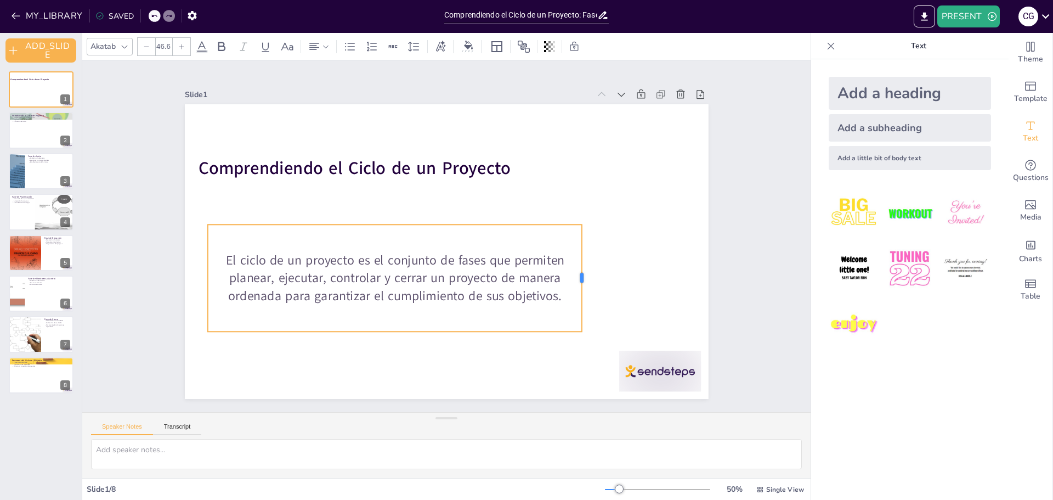
drag, startPoint x: 515, startPoint y: 276, endPoint x: 588, endPoint y: 292, distance: 75.2
click at [577, 279] on div at bounding box center [582, 292] width 20 height 107
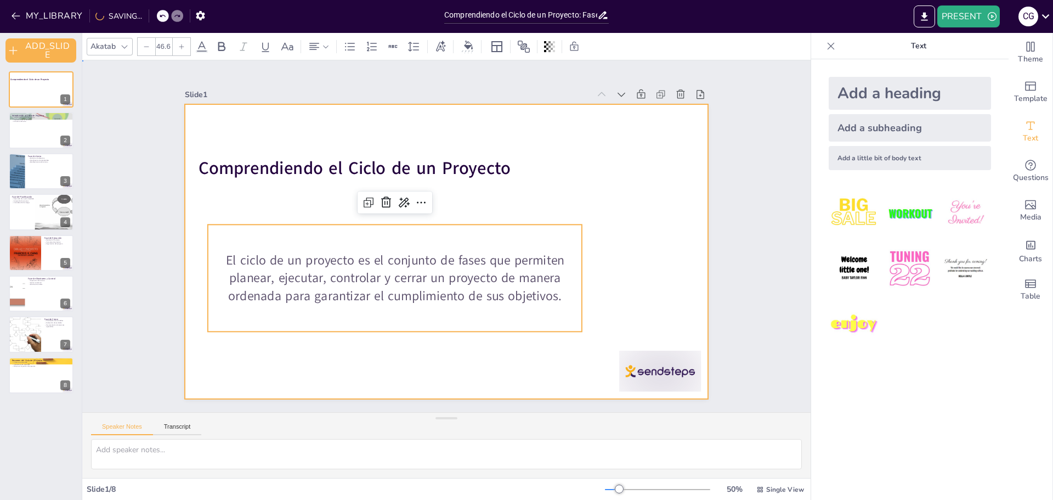
click at [624, 300] on div at bounding box center [444, 251] width 551 height 347
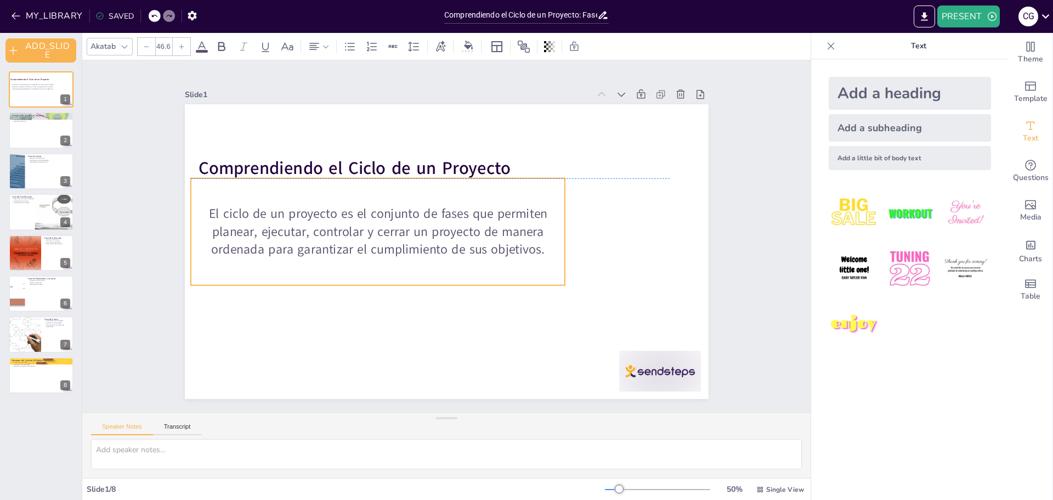
drag, startPoint x: 396, startPoint y: 253, endPoint x: 379, endPoint y: 210, distance: 46.6
click at [379, 210] on p "El ciclo de un proyecto es el conjunto de fases que permiten planear, ejecutar,…" at bounding box center [378, 231] width 375 height 53
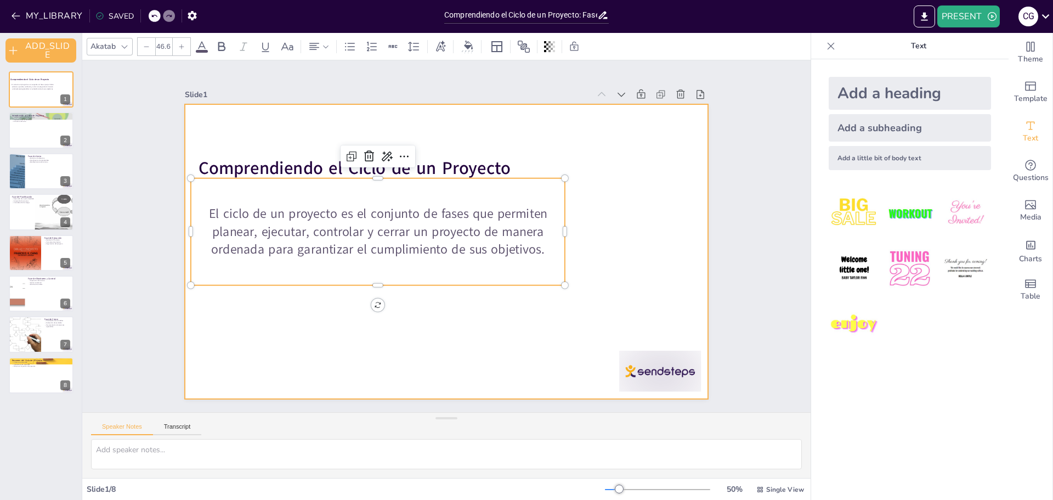
click at [541, 317] on div at bounding box center [444, 252] width 551 height 348
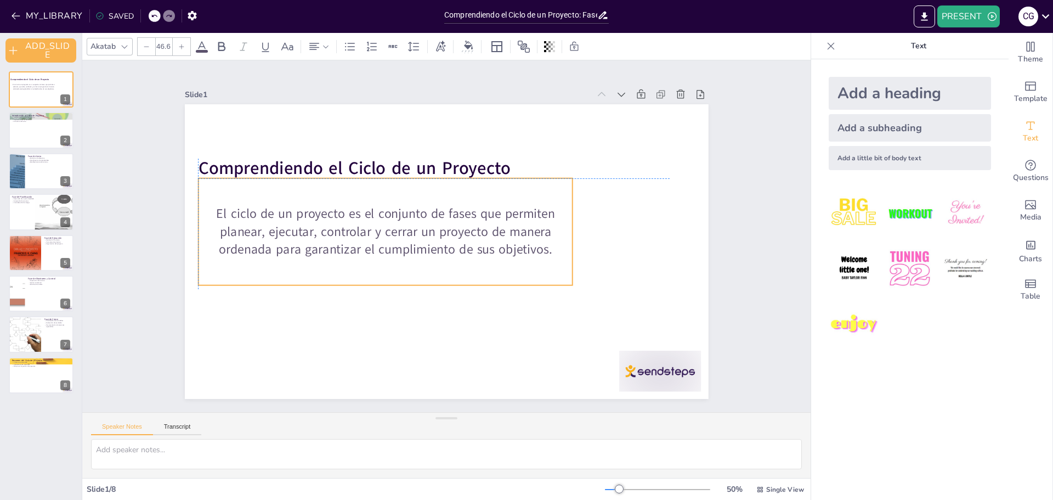
drag, startPoint x: 438, startPoint y: 242, endPoint x: 449, endPoint y: 247, distance: 11.8
click at [449, 247] on p "El ciclo de un proyecto es el conjunto de fases que permiten planear, ejecutar,…" at bounding box center [386, 225] width 378 height 92
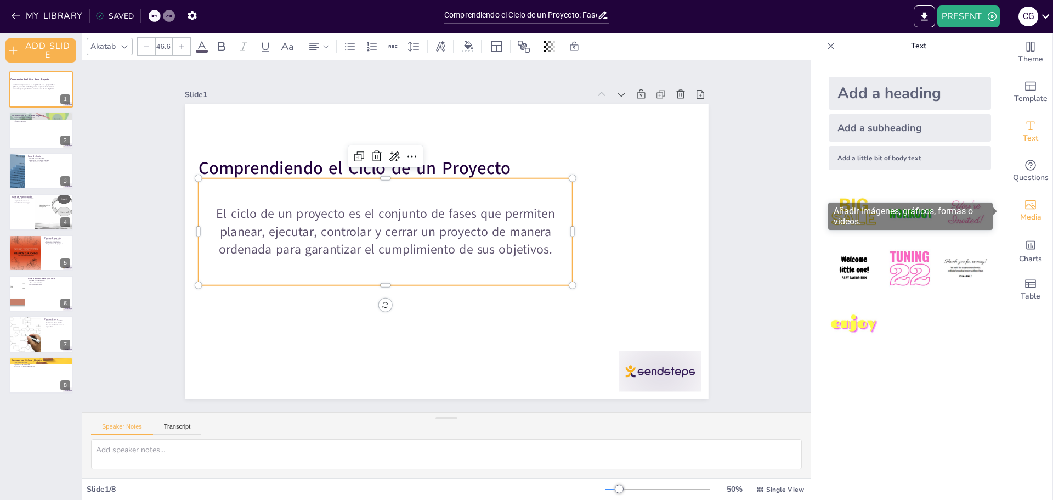
click at [1026, 209] on icon "Add images, graphics, shapes or video" at bounding box center [1030, 204] width 11 height 9
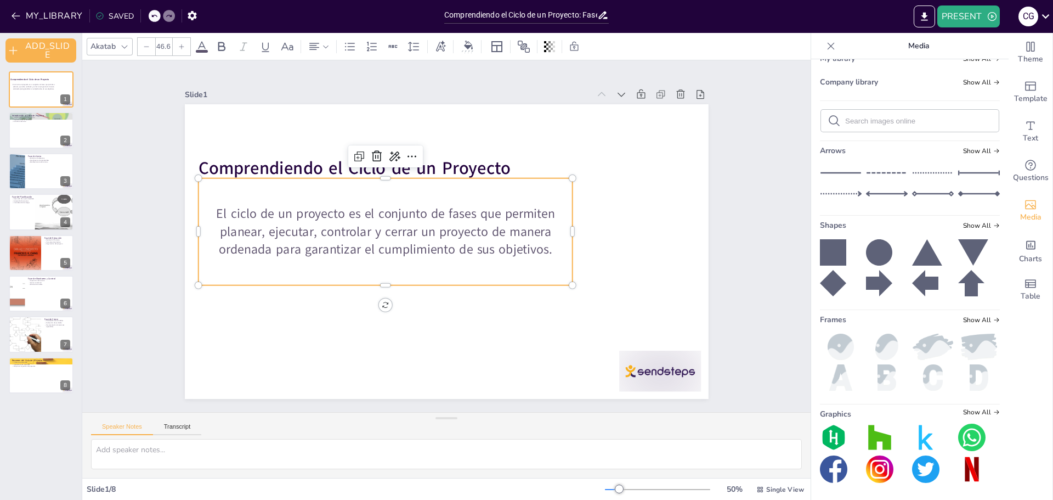
scroll to position [73, 0]
click at [1019, 262] on span "Charts" at bounding box center [1030, 259] width 23 height 12
